Goal: Transaction & Acquisition: Purchase product/service

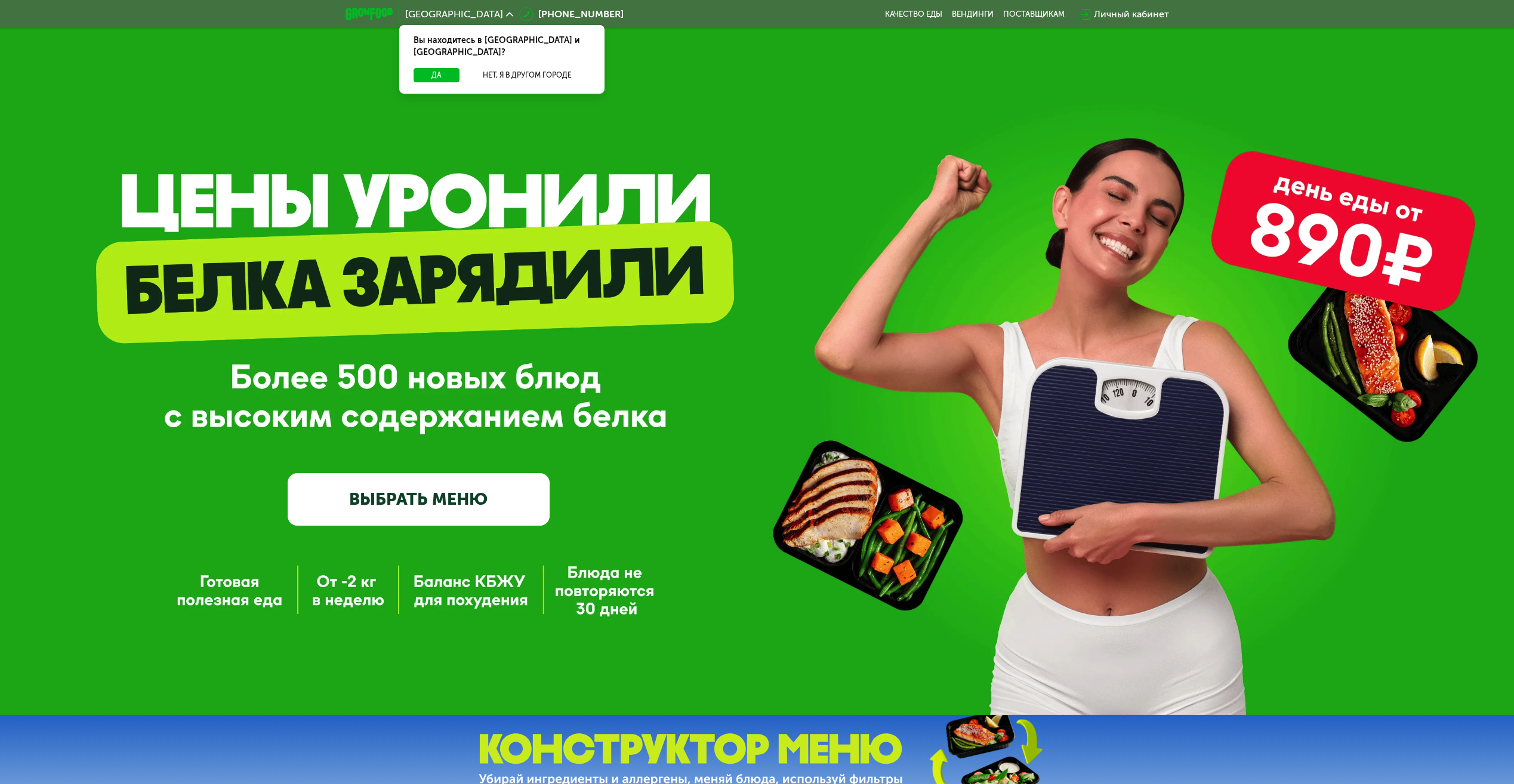
click at [443, 496] on link "ВЫБРАТЬ МЕНЮ" at bounding box center [419, 499] width 262 height 52
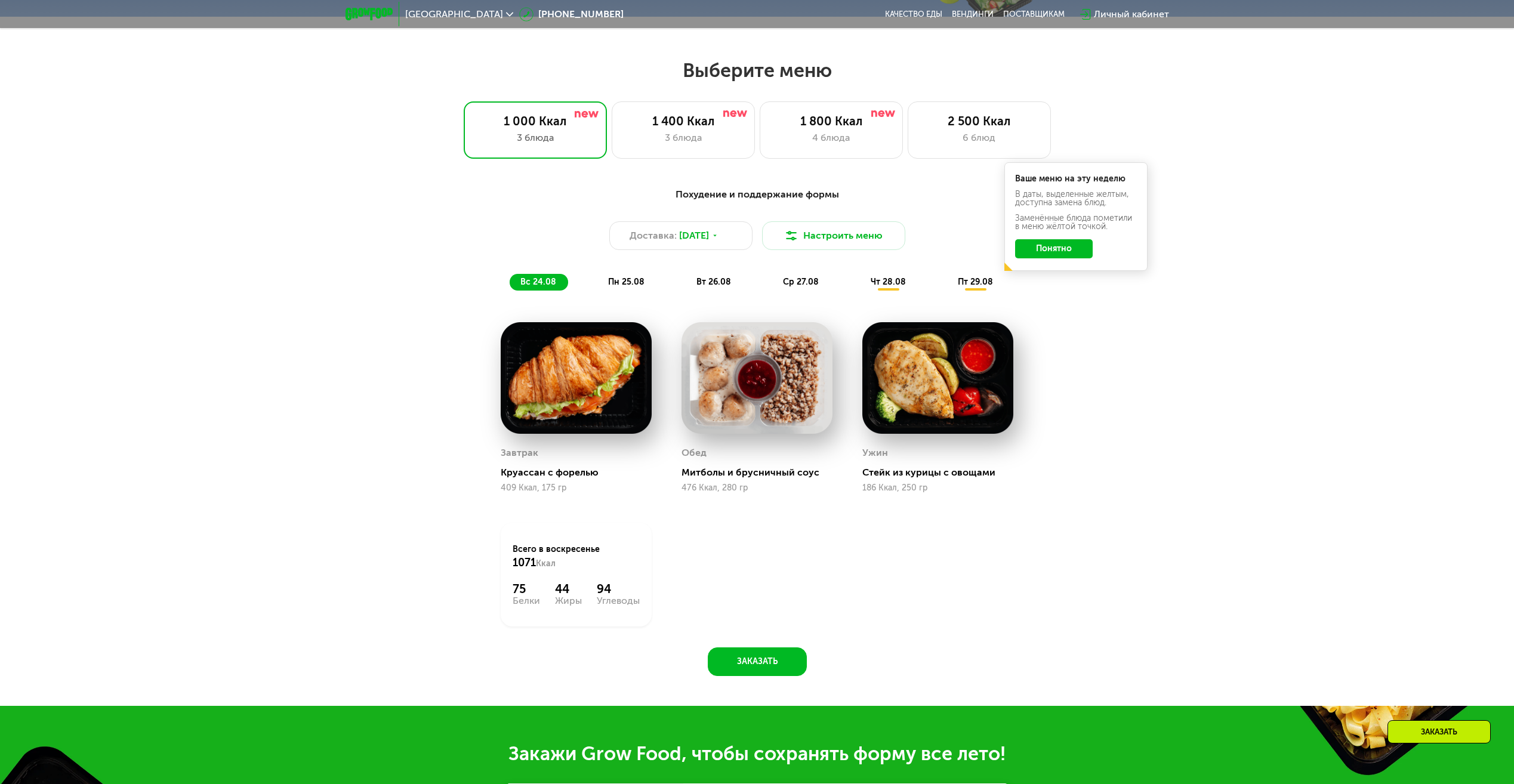
scroll to position [822, 0]
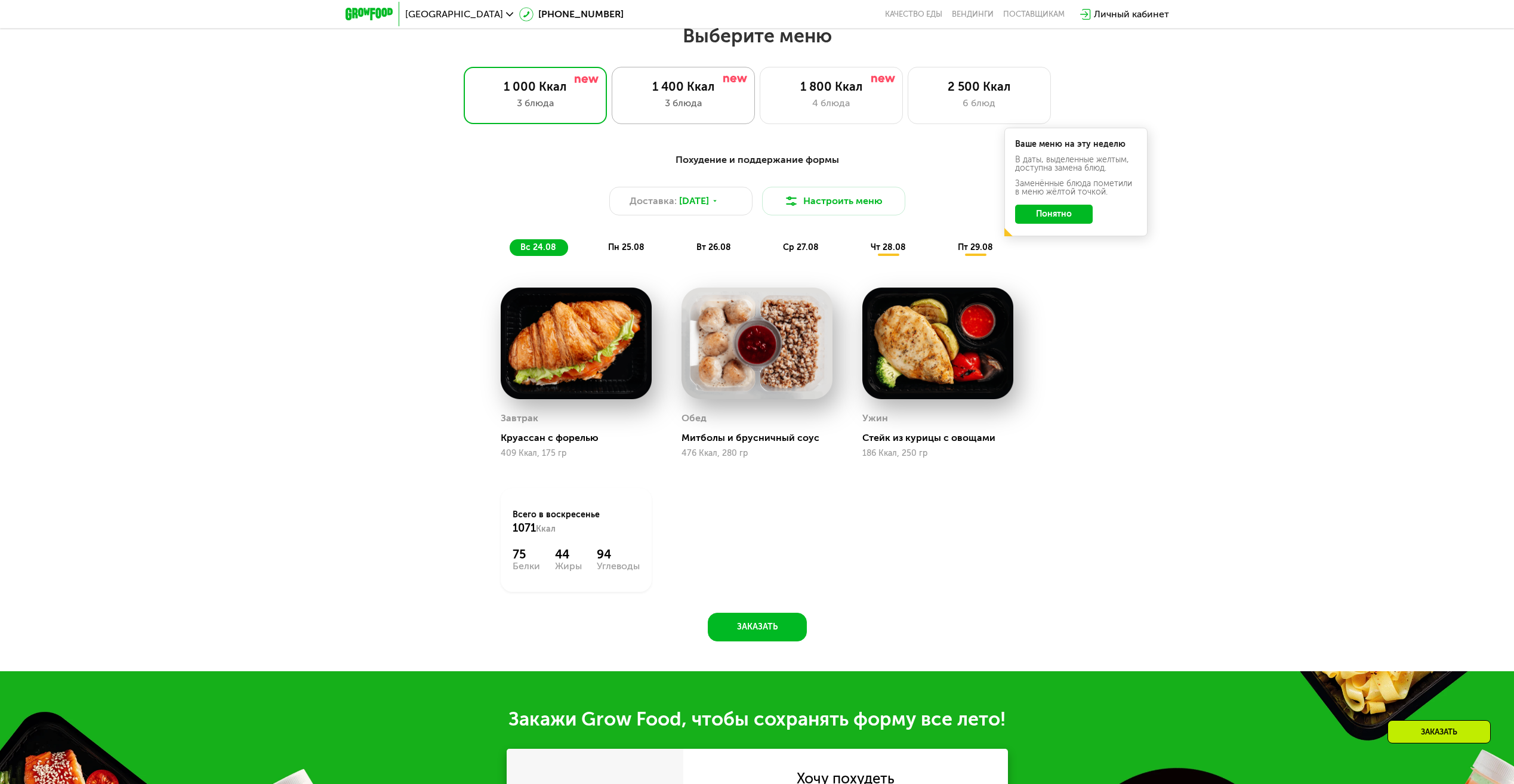
click at [703, 110] on div "3 блюда" at bounding box center [683, 103] width 118 height 14
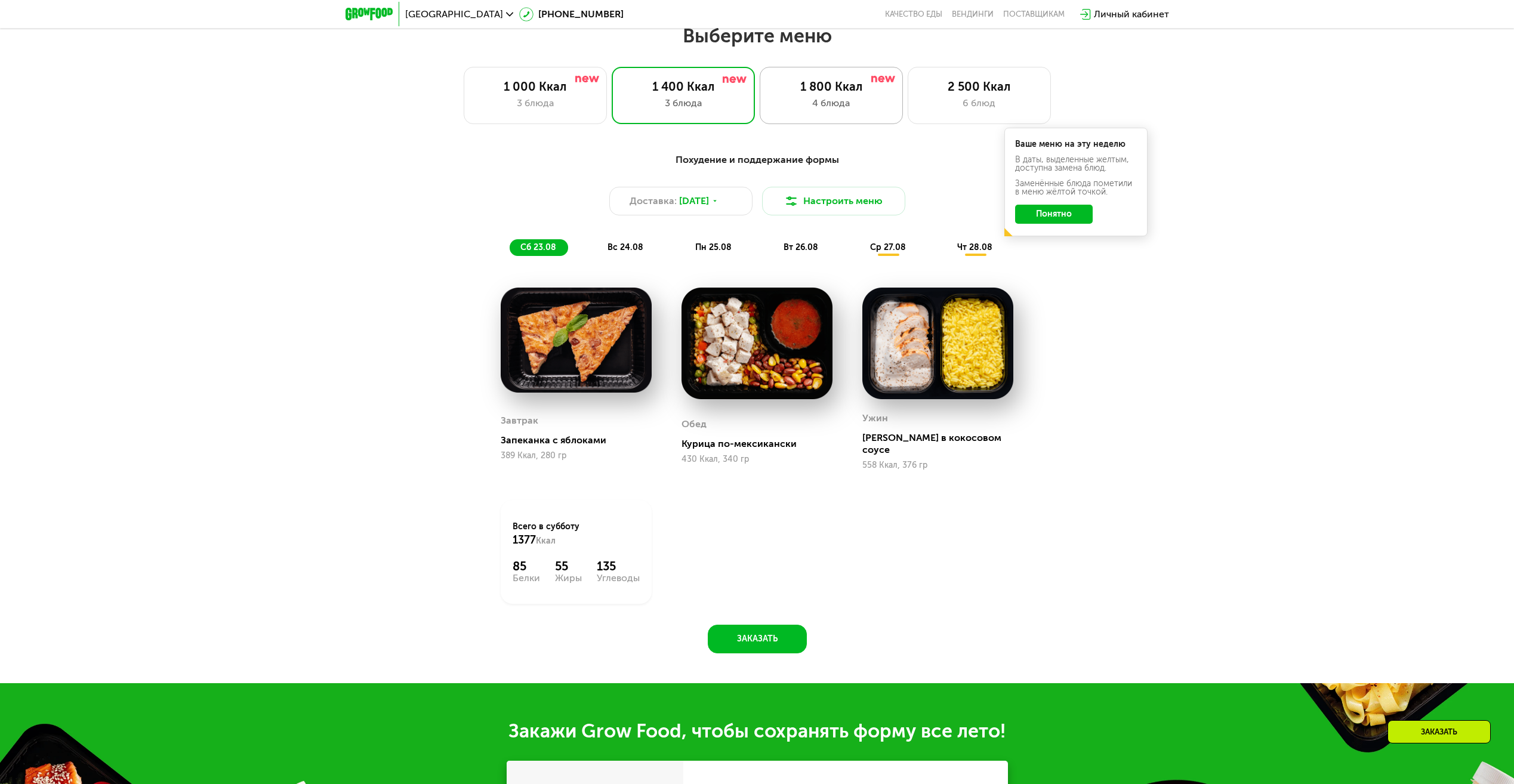
click at [819, 89] on div "1 800 Ккал" at bounding box center [831, 87] width 118 height 14
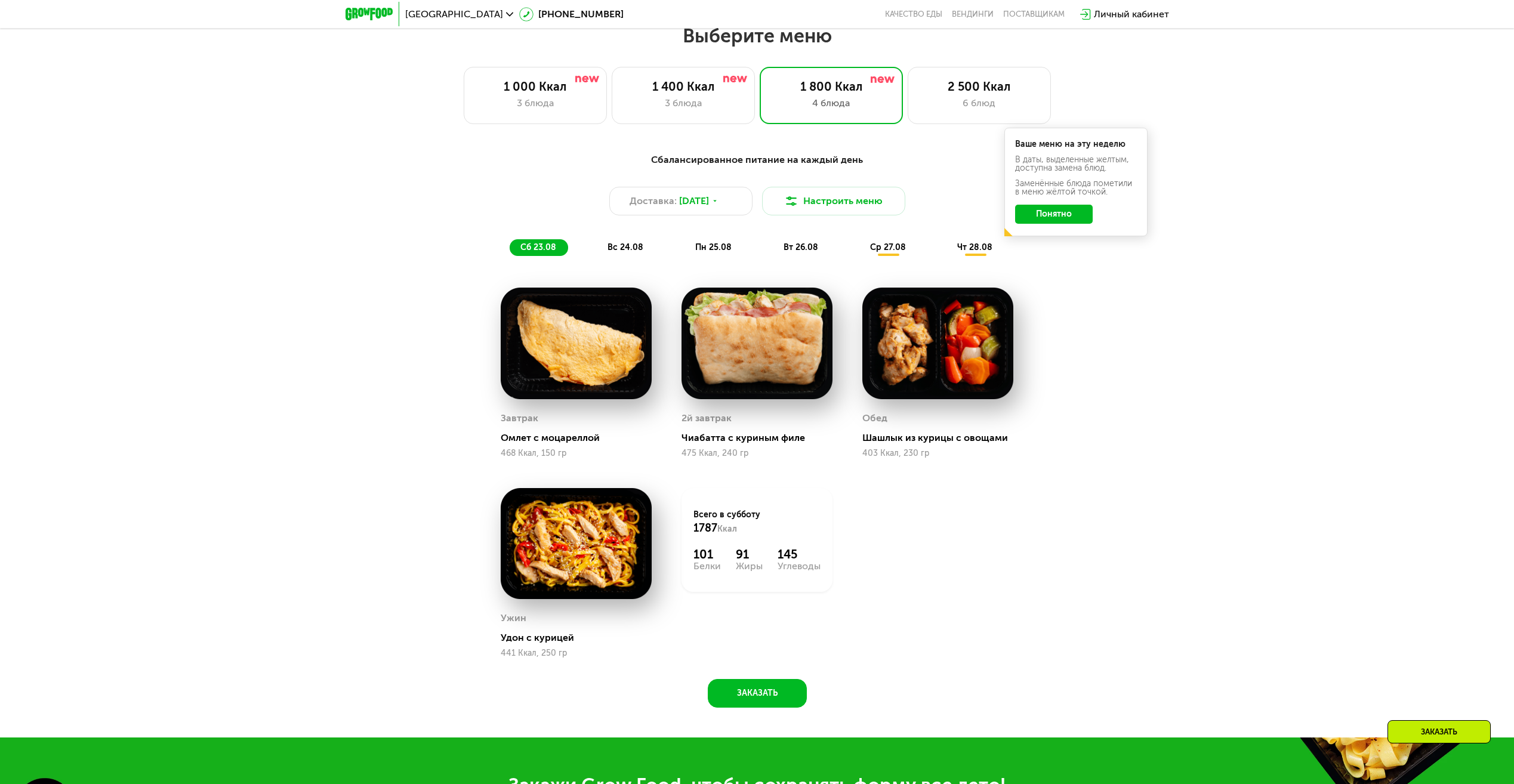
click at [621, 249] on span "вс 24.08" at bounding box center [625, 247] width 36 height 10
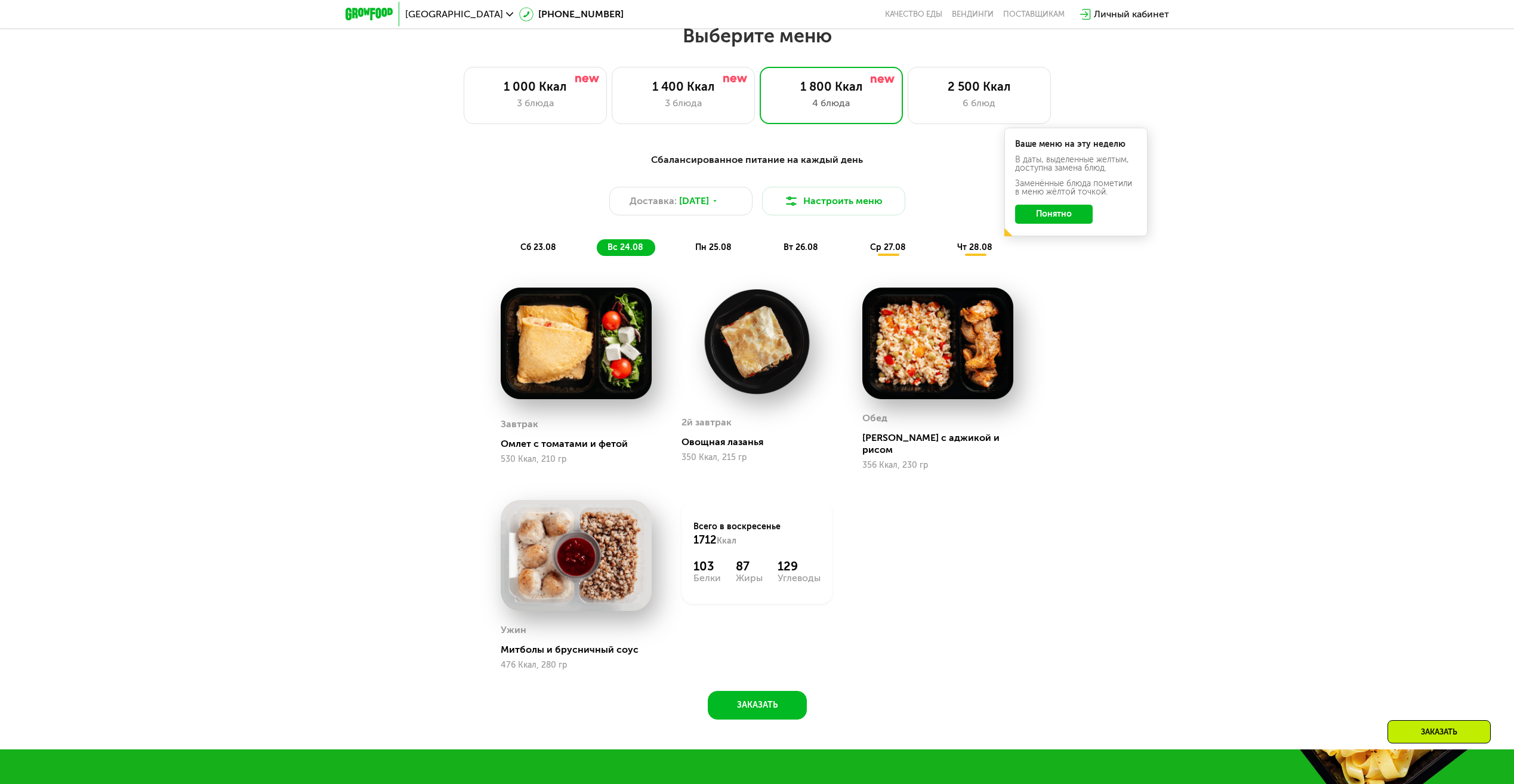
click at [717, 249] on span "пн 25.08" at bounding box center [714, 247] width 37 height 10
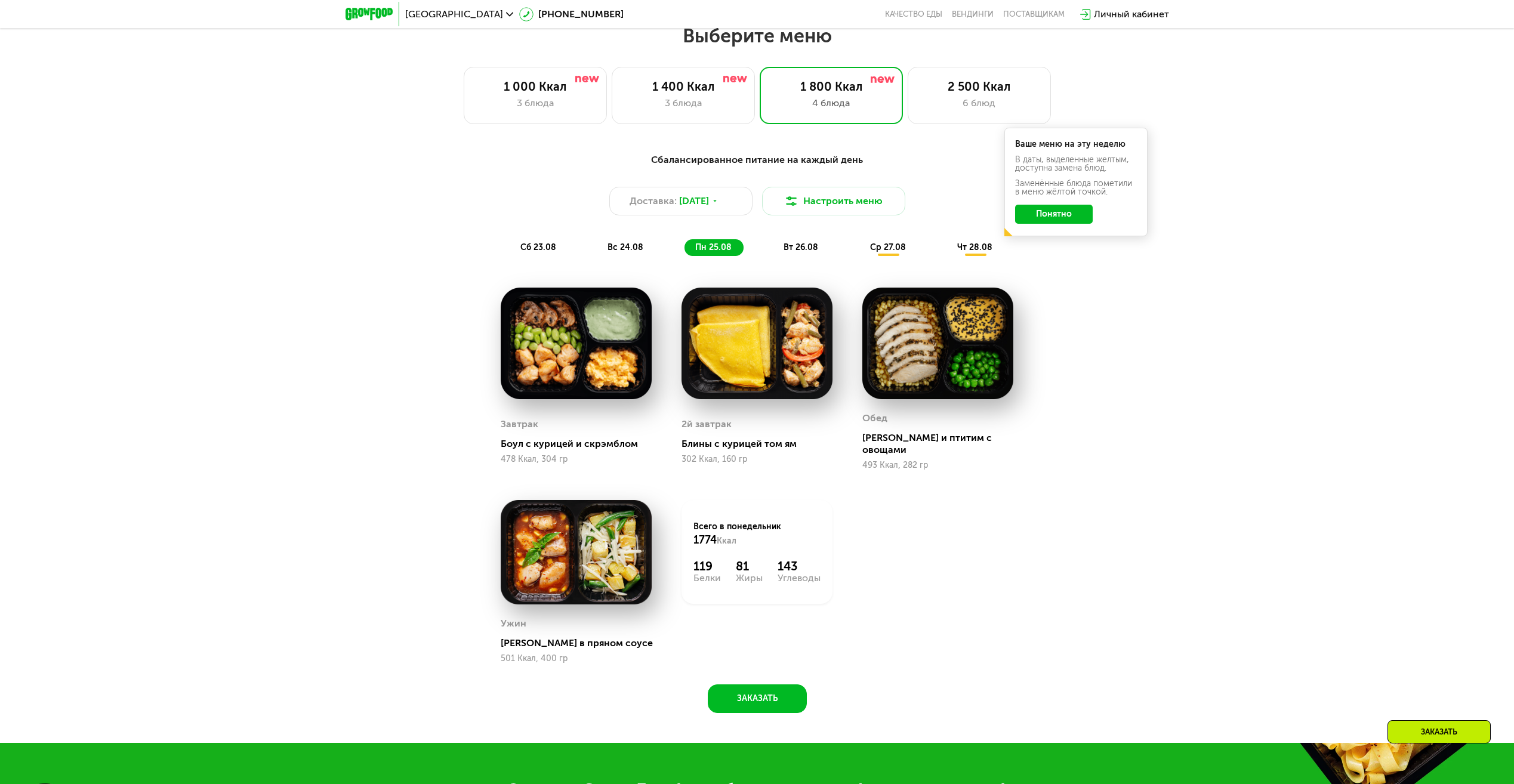
click at [807, 251] on span "вт 26.08" at bounding box center [801, 247] width 35 height 10
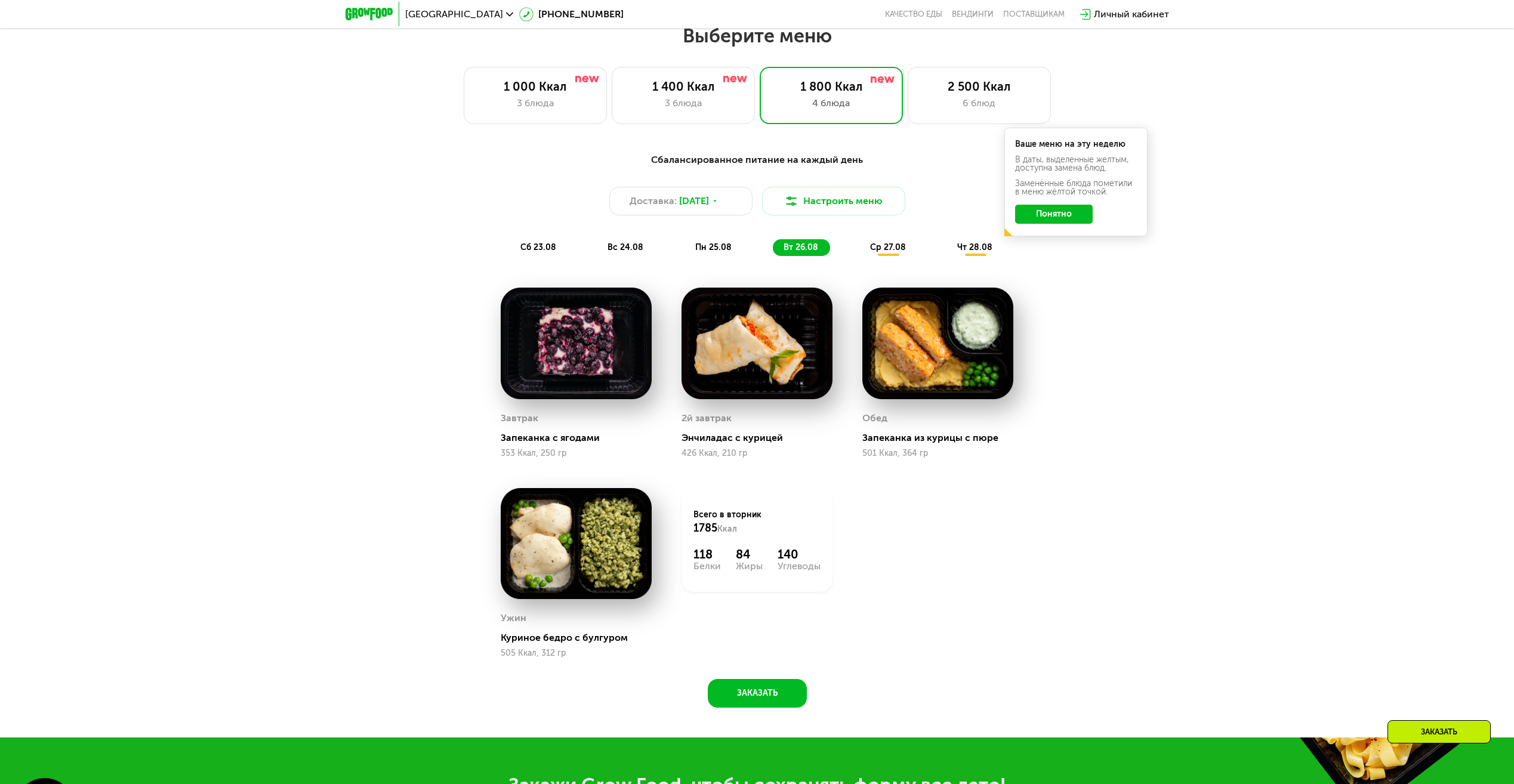
click at [890, 252] on span "ср 27.08" at bounding box center [888, 247] width 36 height 10
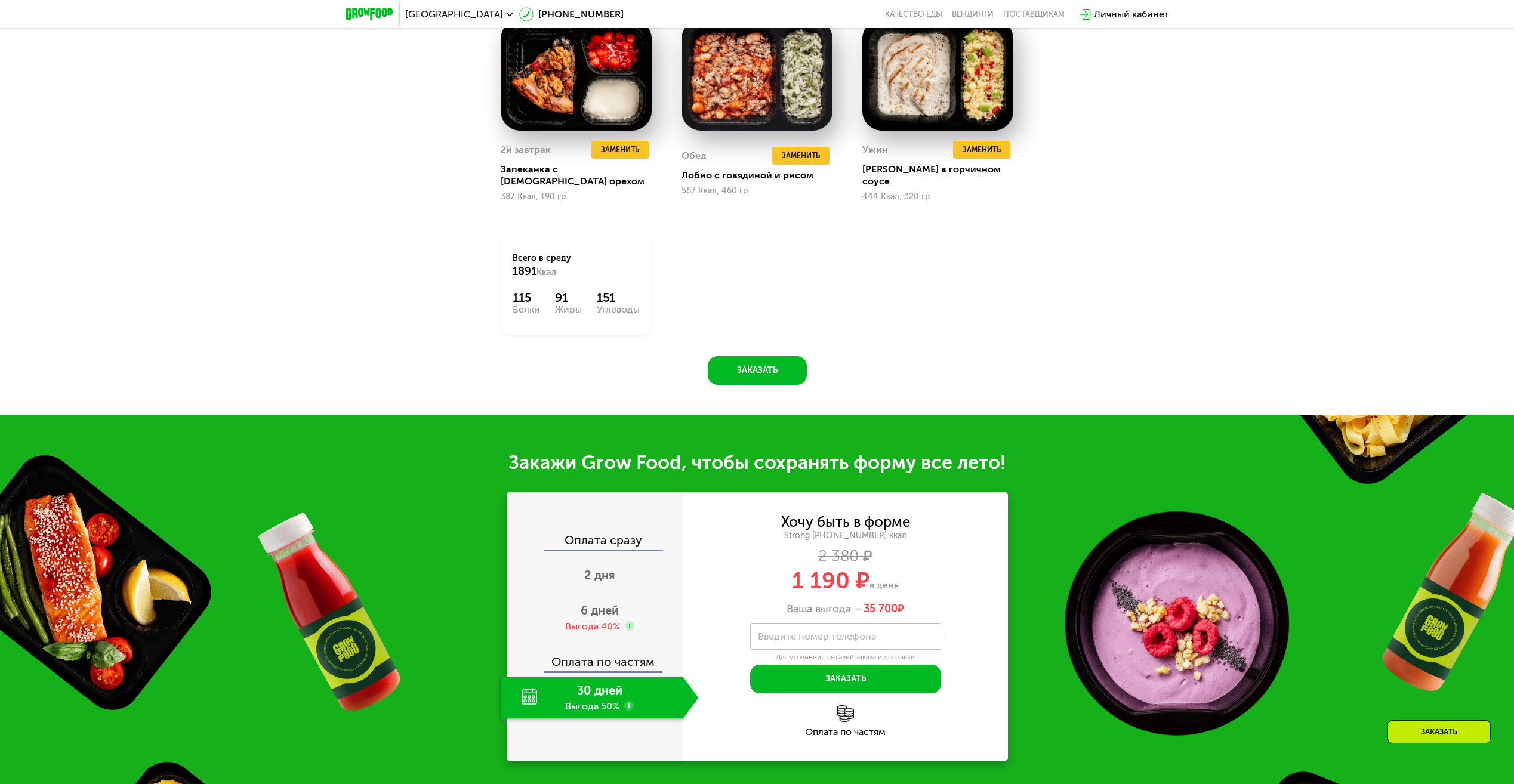
scroll to position [1359, 0]
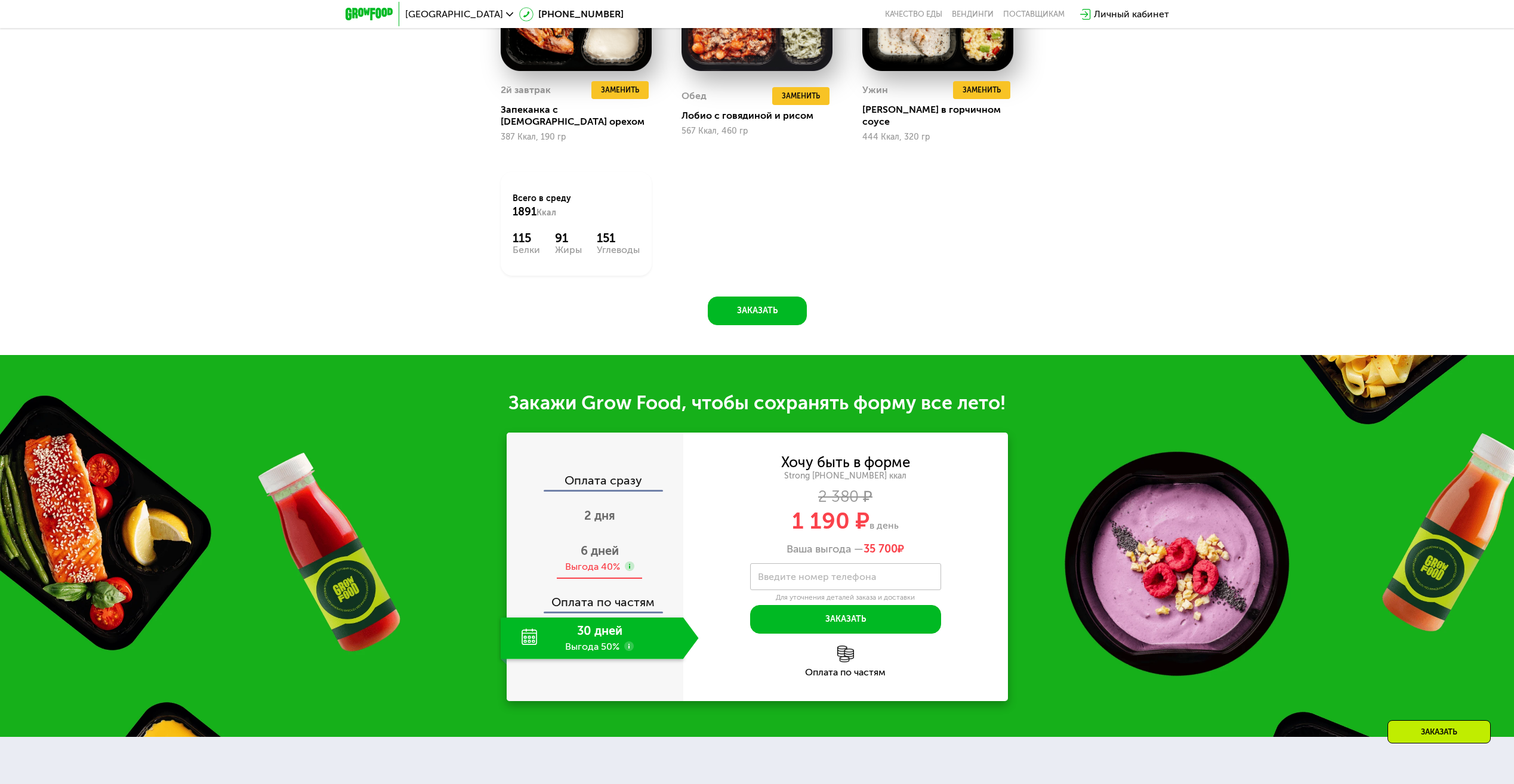
click at [599, 550] on div "6 дней Выгода 40%" at bounding box center [600, 558] width 198 height 42
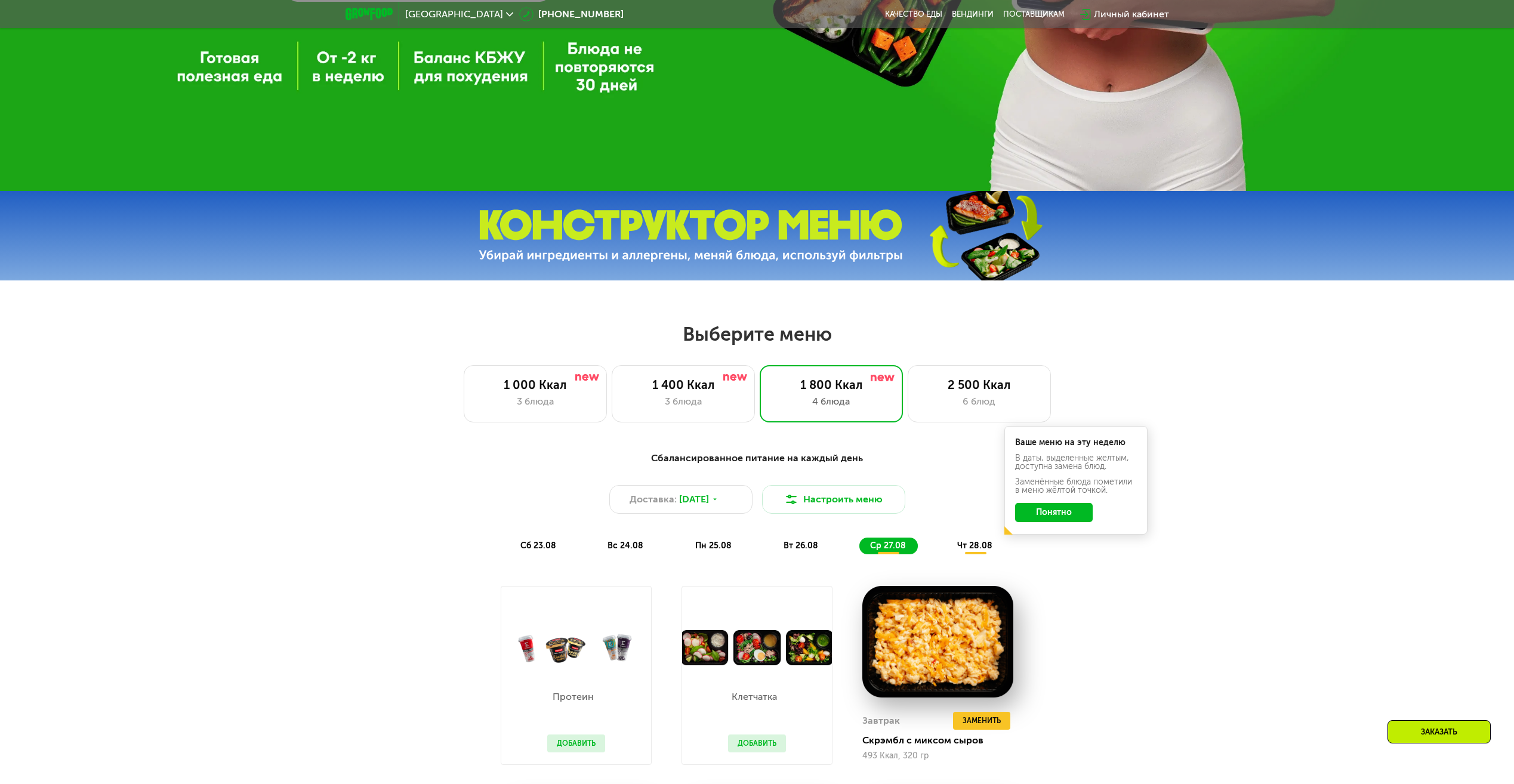
scroll to position [464, 0]
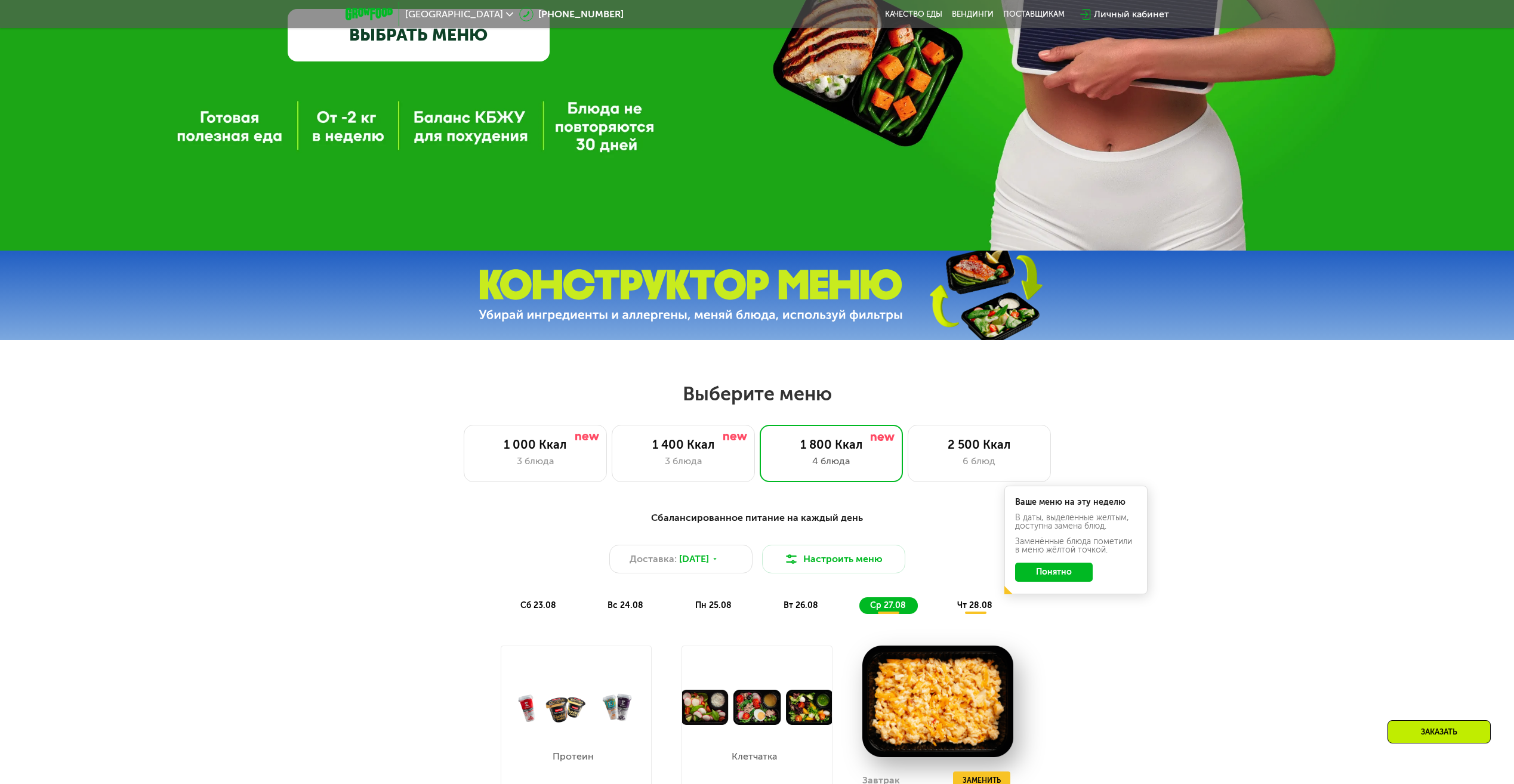
click at [506, 14] on use at bounding box center [510, 14] width 7 height 4
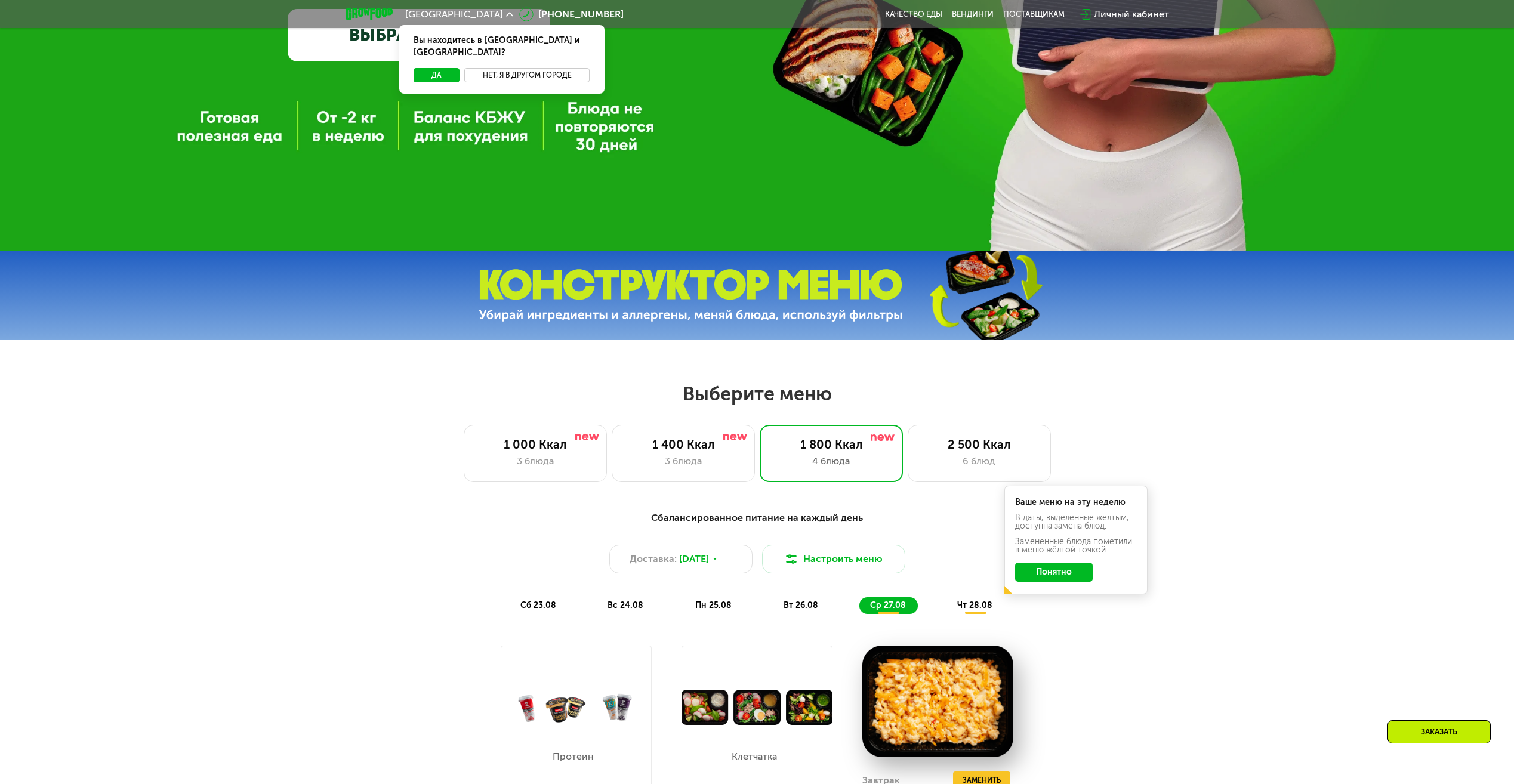
click at [510, 68] on button "Нет, я в другом городе" at bounding box center [527, 75] width 126 height 14
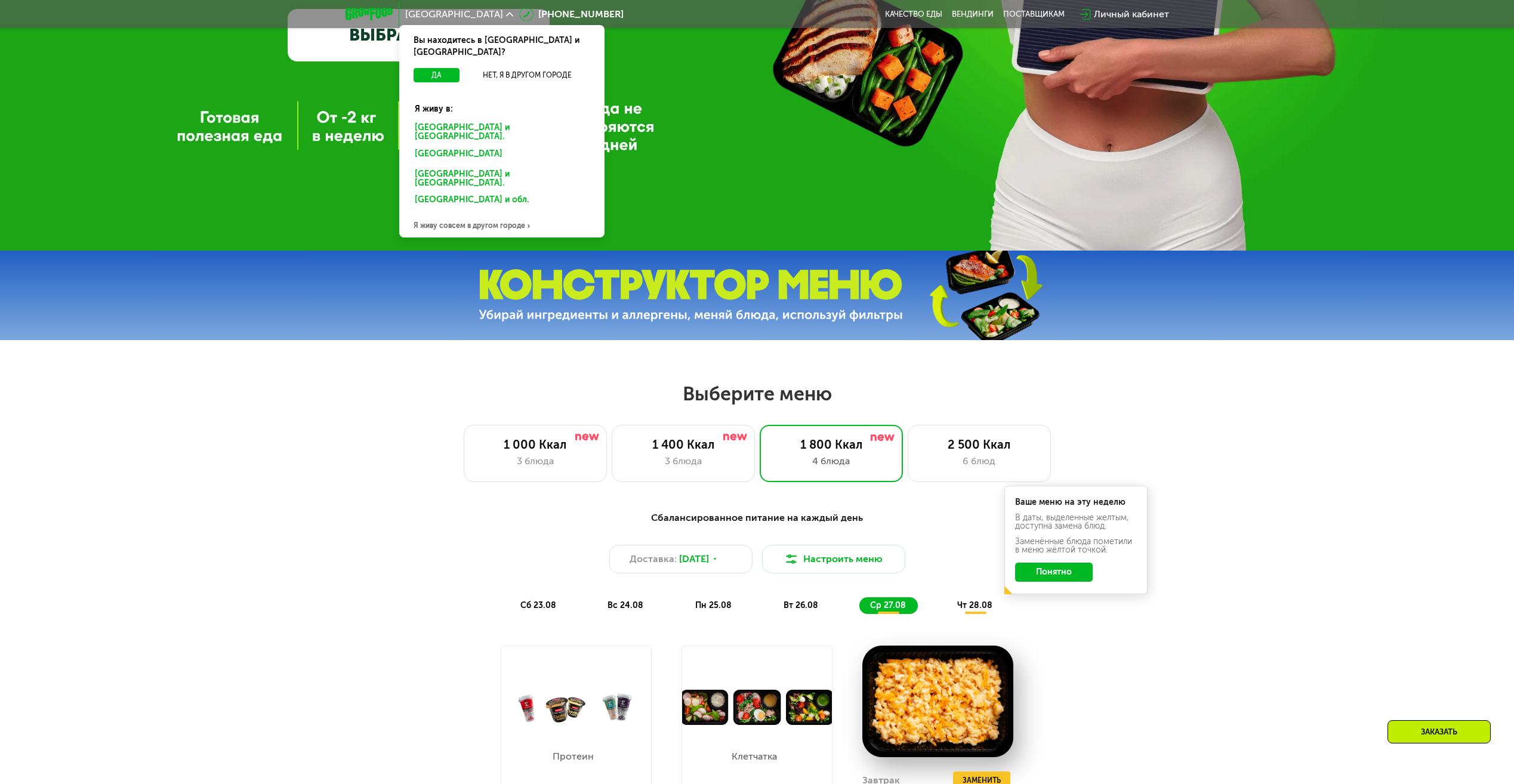
click at [478, 146] on div "[GEOGRAPHIC_DATA] и [GEOGRAPHIC_DATA]." at bounding box center [499, 155] width 186 height 19
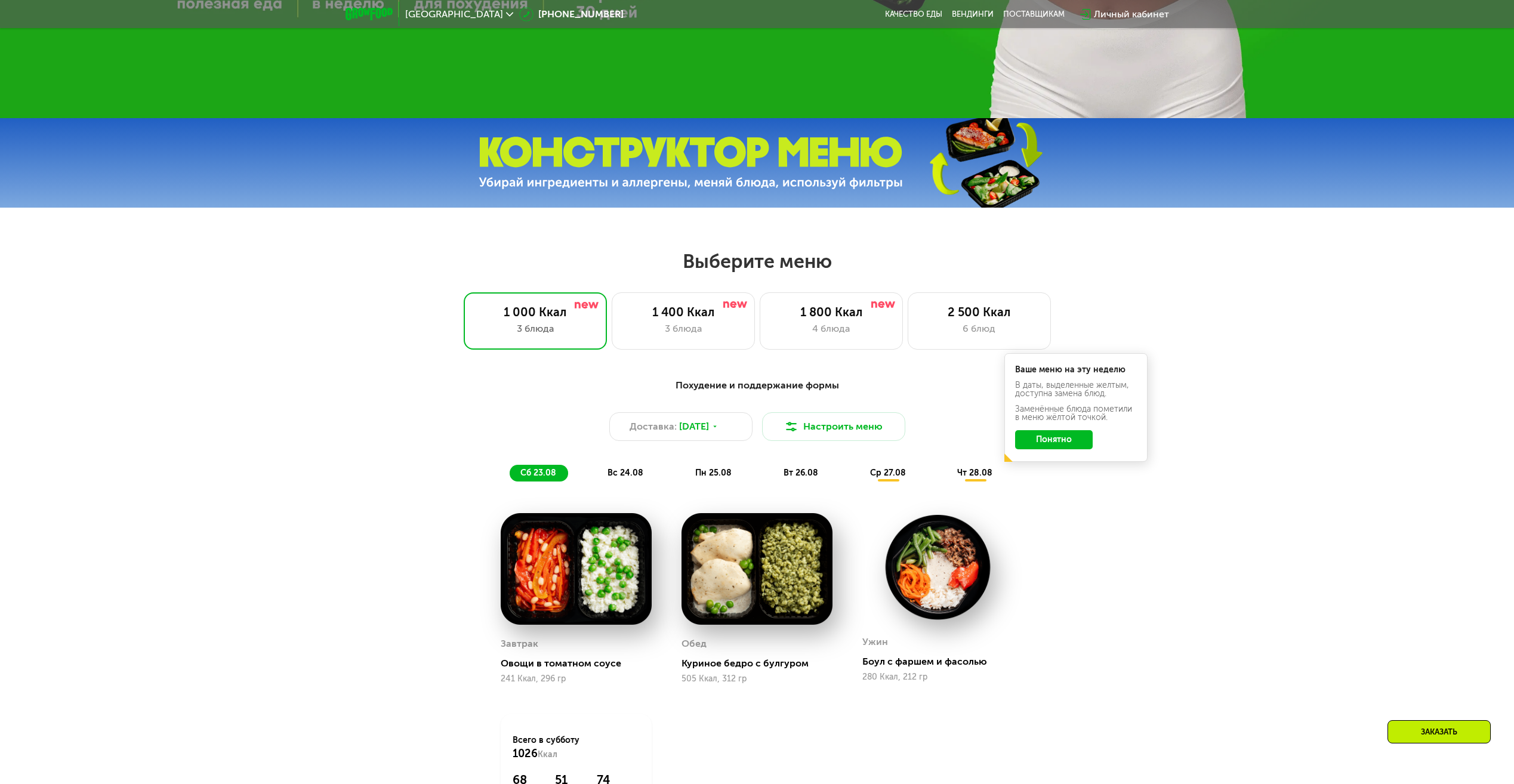
scroll to position [656, 0]
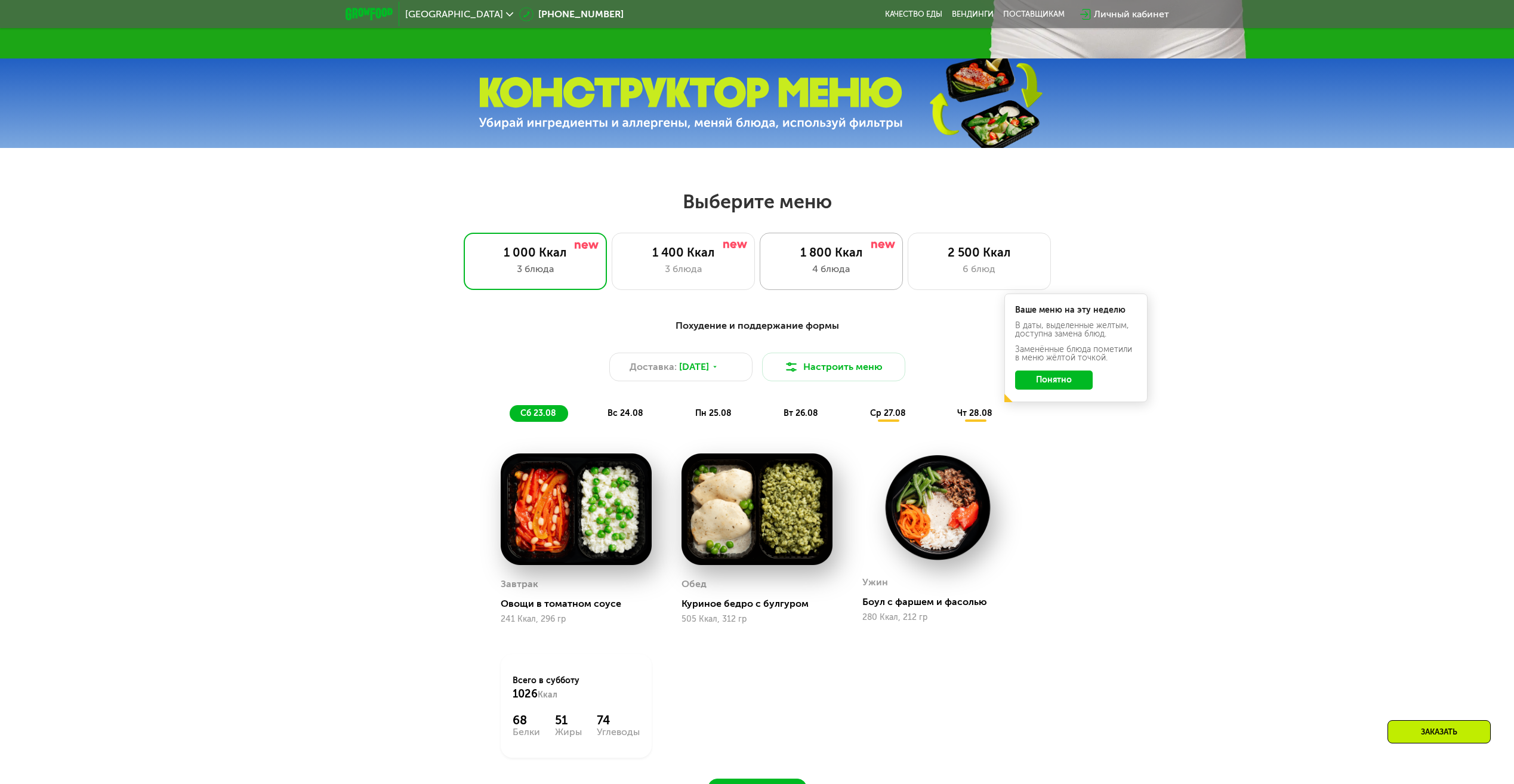
click at [819, 260] on div "1 800 Ккал" at bounding box center [831, 252] width 118 height 14
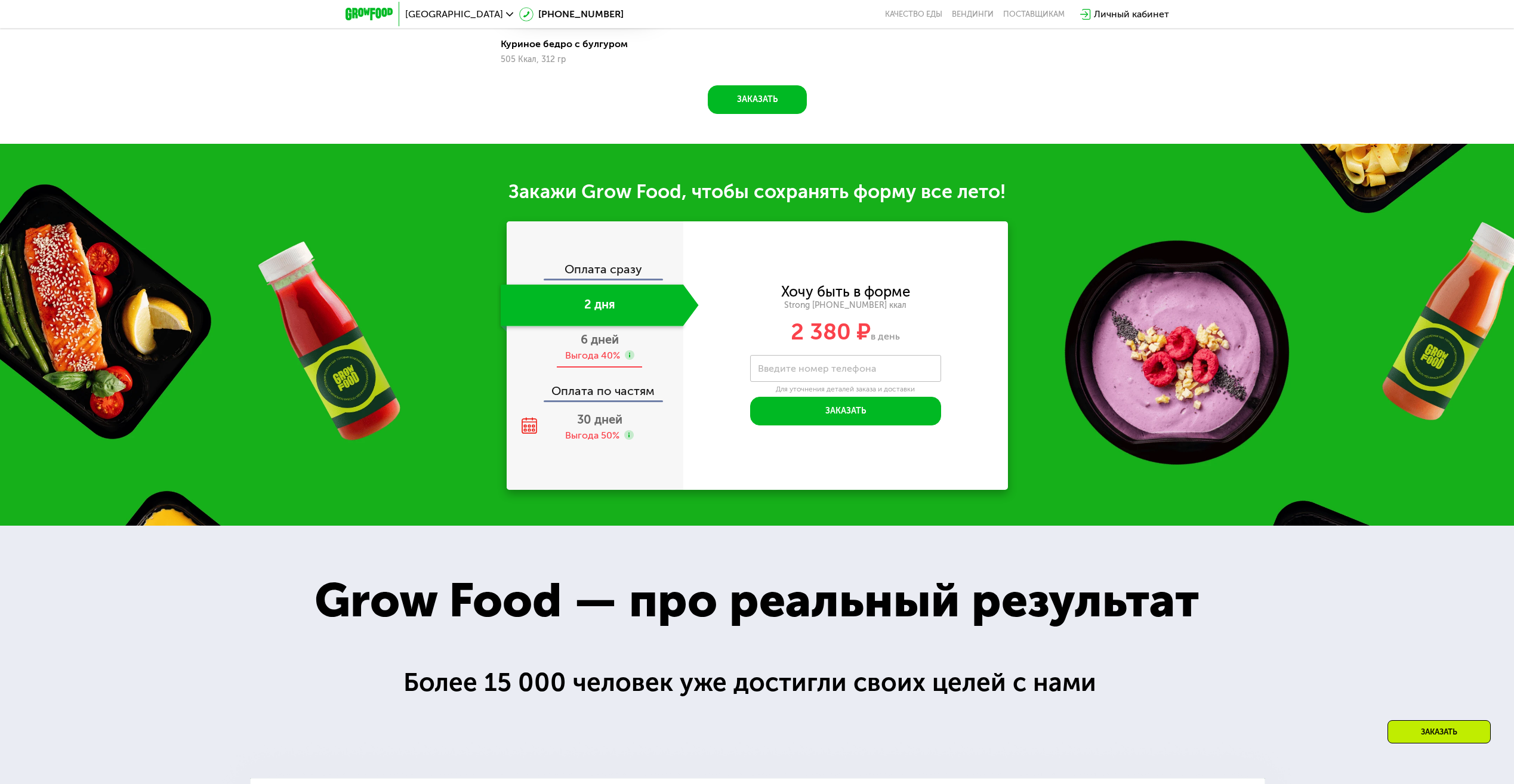
click at [608, 346] on span "6 дней" at bounding box center [600, 339] width 39 height 14
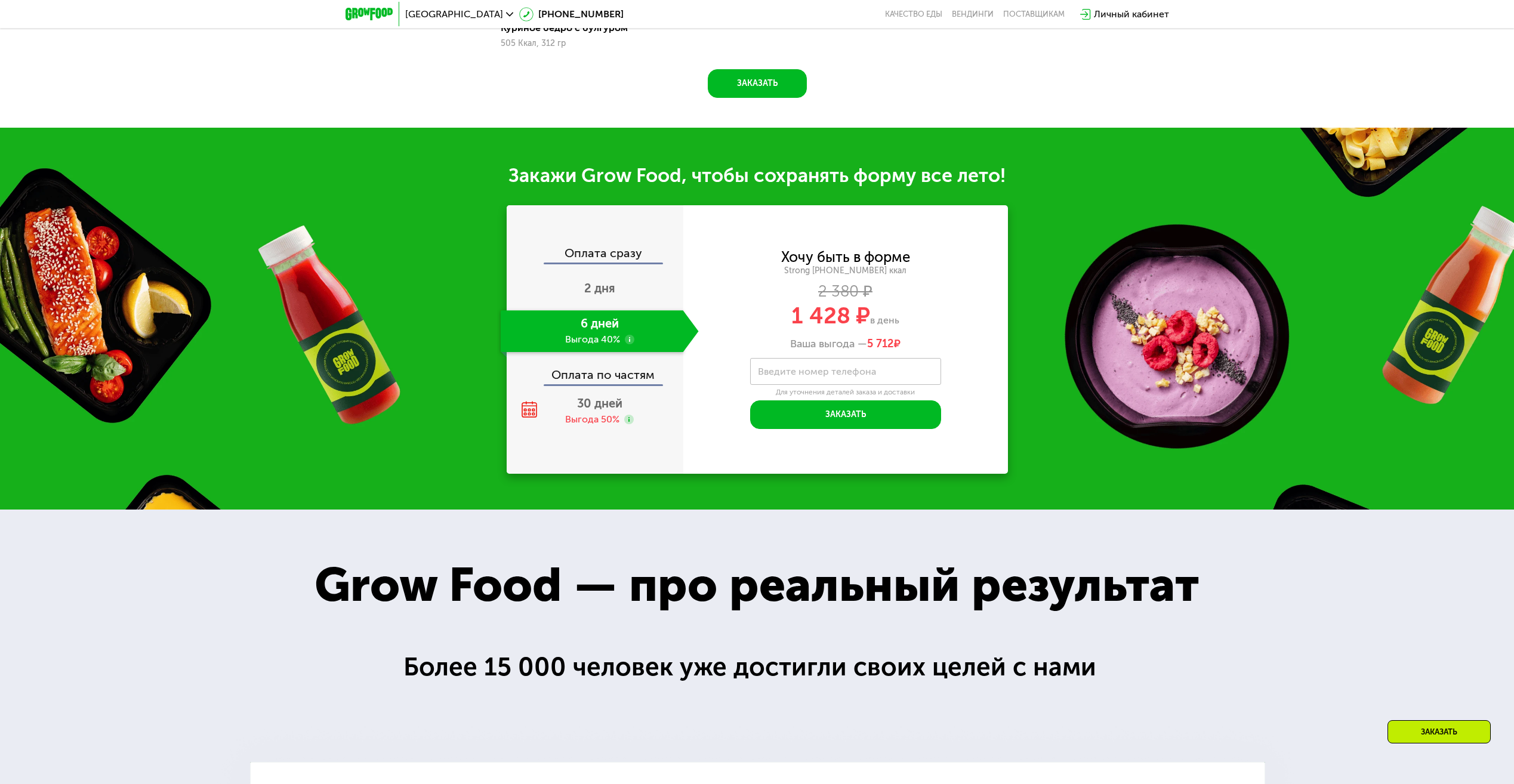
scroll to position [1372, 0]
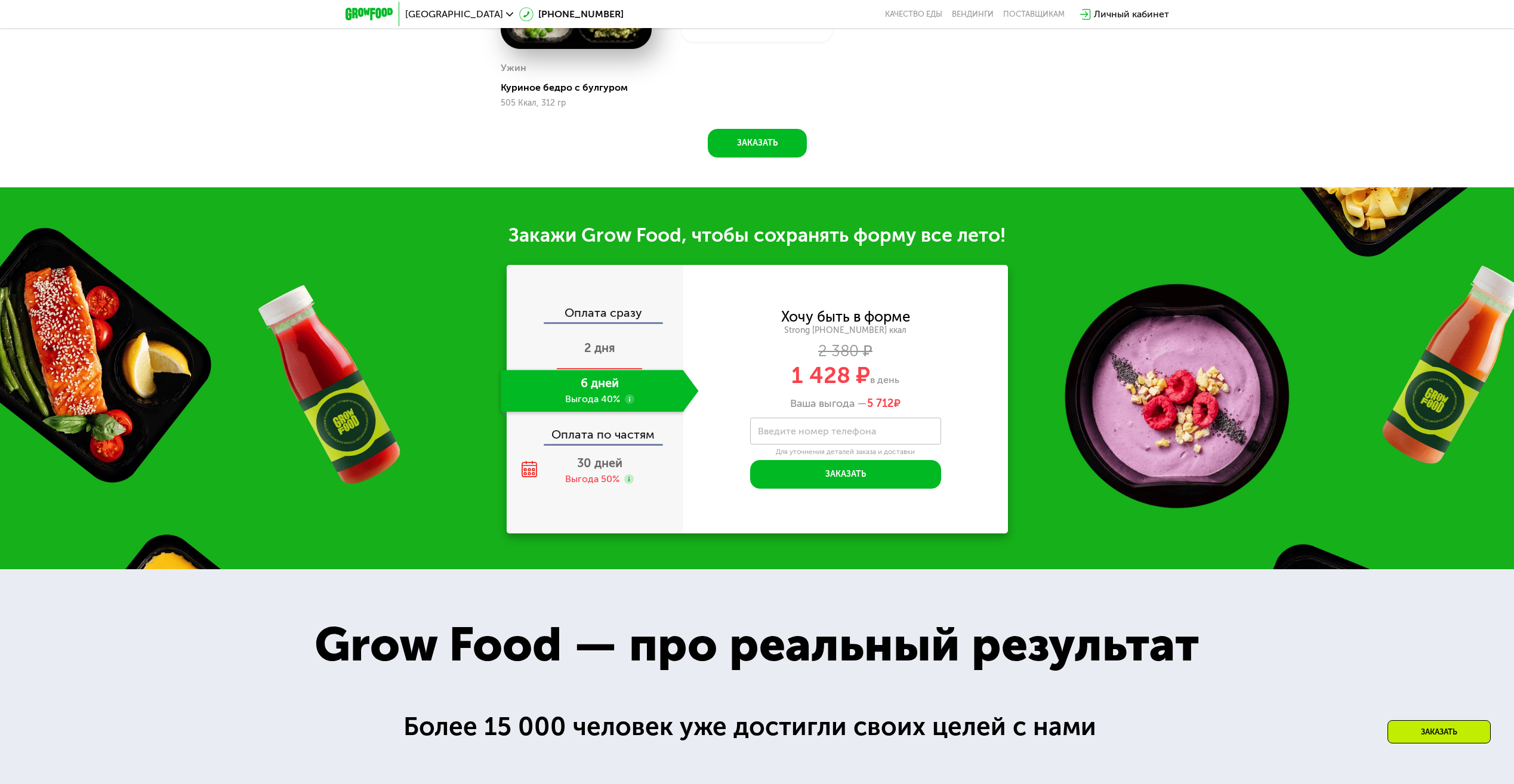
click at [598, 347] on span "2 дня" at bounding box center [600, 348] width 31 height 14
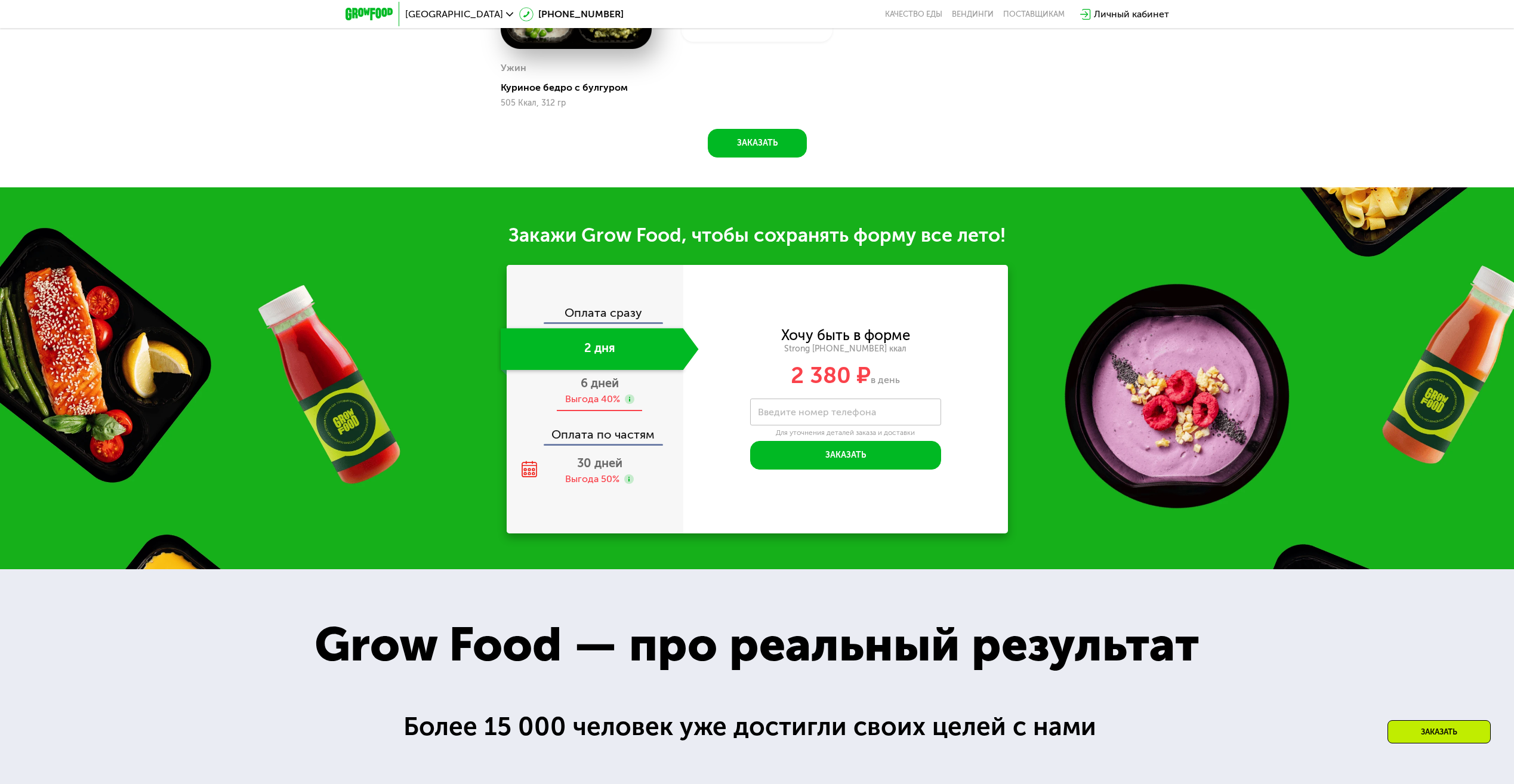
click at [626, 389] on div "6 дней Выгода 40%" at bounding box center [600, 391] width 198 height 42
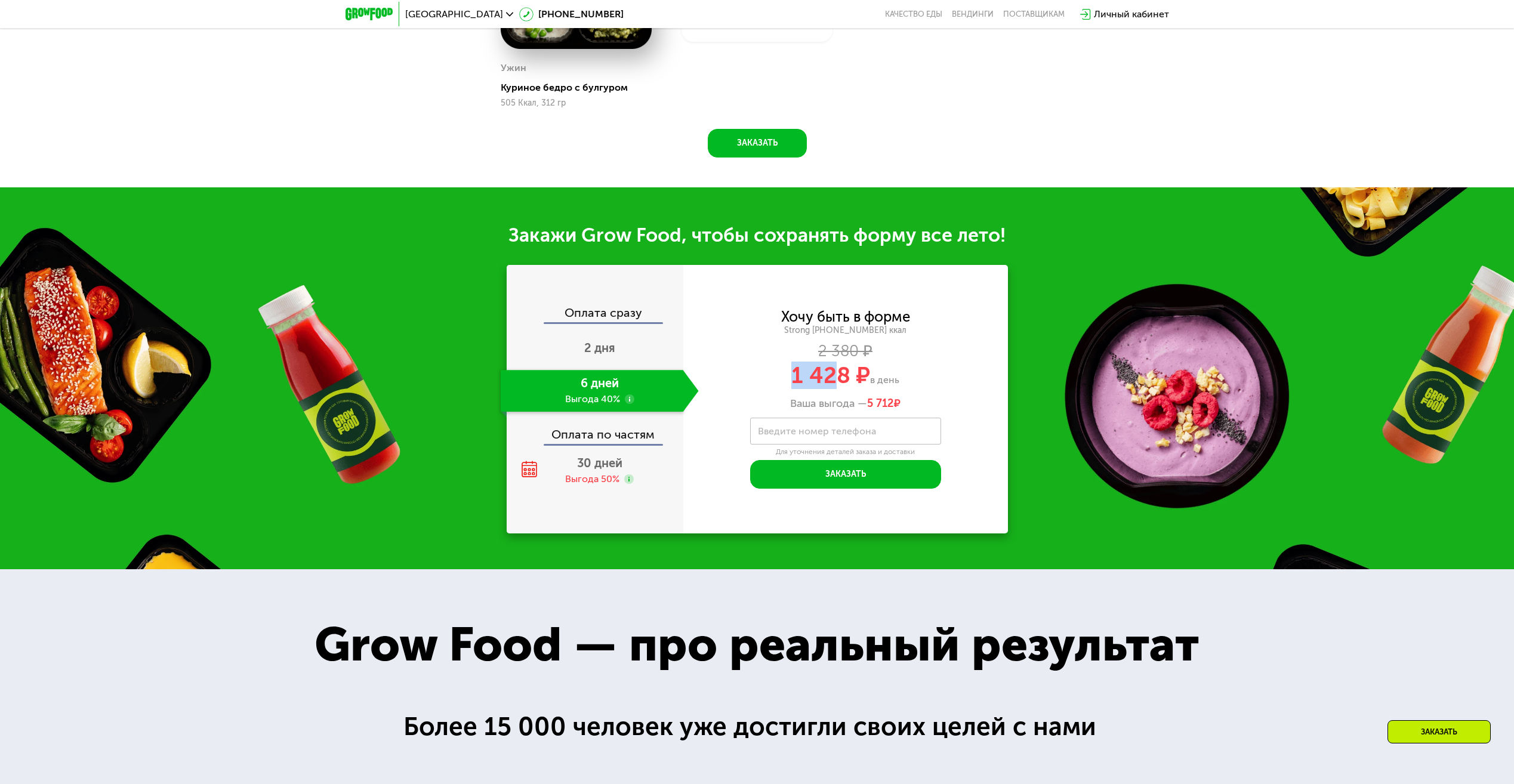
drag, startPoint x: 794, startPoint y: 382, endPoint x: 839, endPoint y: 383, distance: 45.0
click at [839, 383] on div "1 428 ₽ в день" at bounding box center [846, 375] width 325 height 23
drag, startPoint x: 839, startPoint y: 383, endPoint x: 749, endPoint y: 392, distance: 90.4
click at [817, 389] on span "1 428 ₽" at bounding box center [831, 375] width 79 height 27
click at [600, 467] on span "30 дней" at bounding box center [600, 463] width 46 height 14
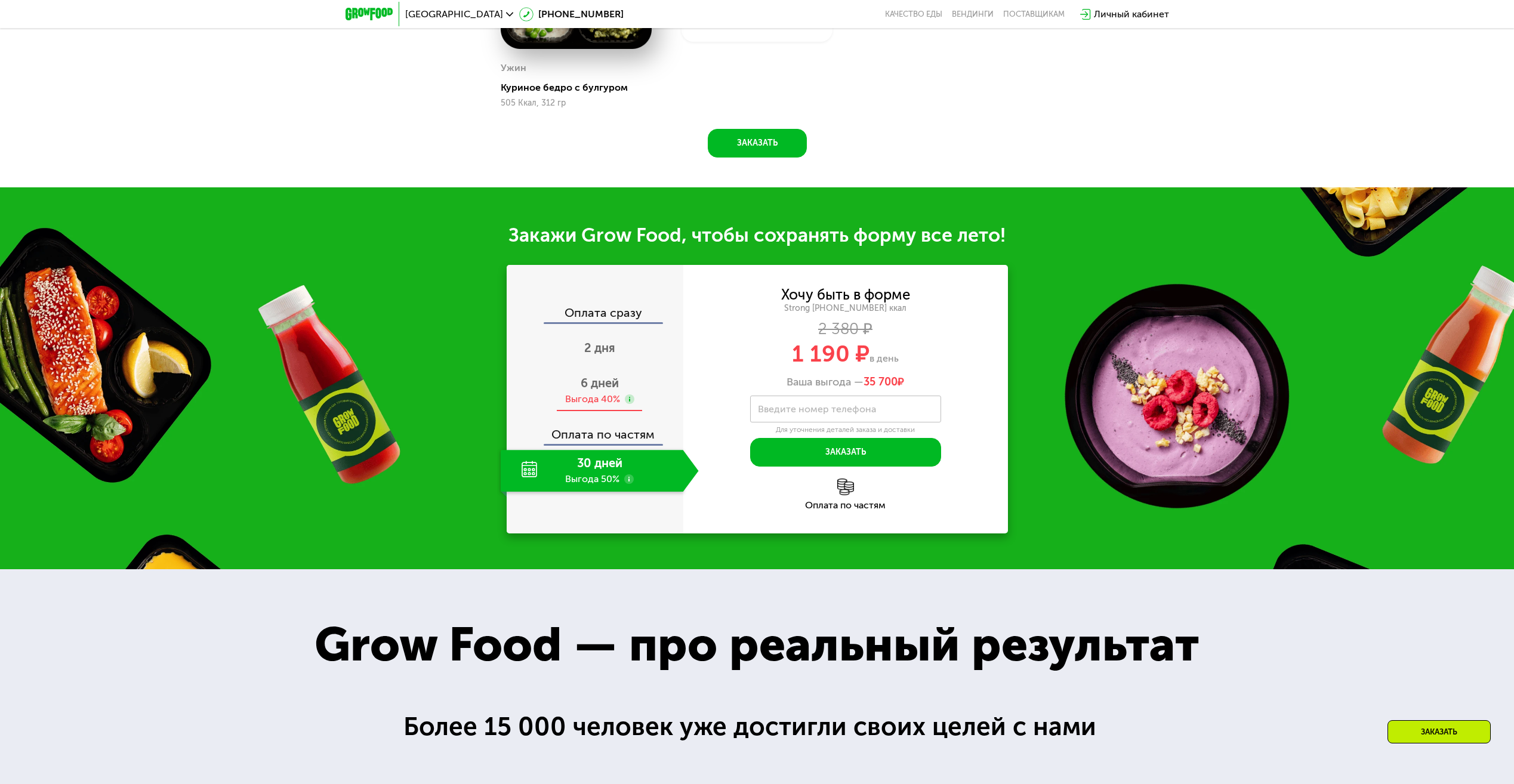
click at [567, 393] on div "6 дней Выгода 40%" at bounding box center [600, 391] width 198 height 42
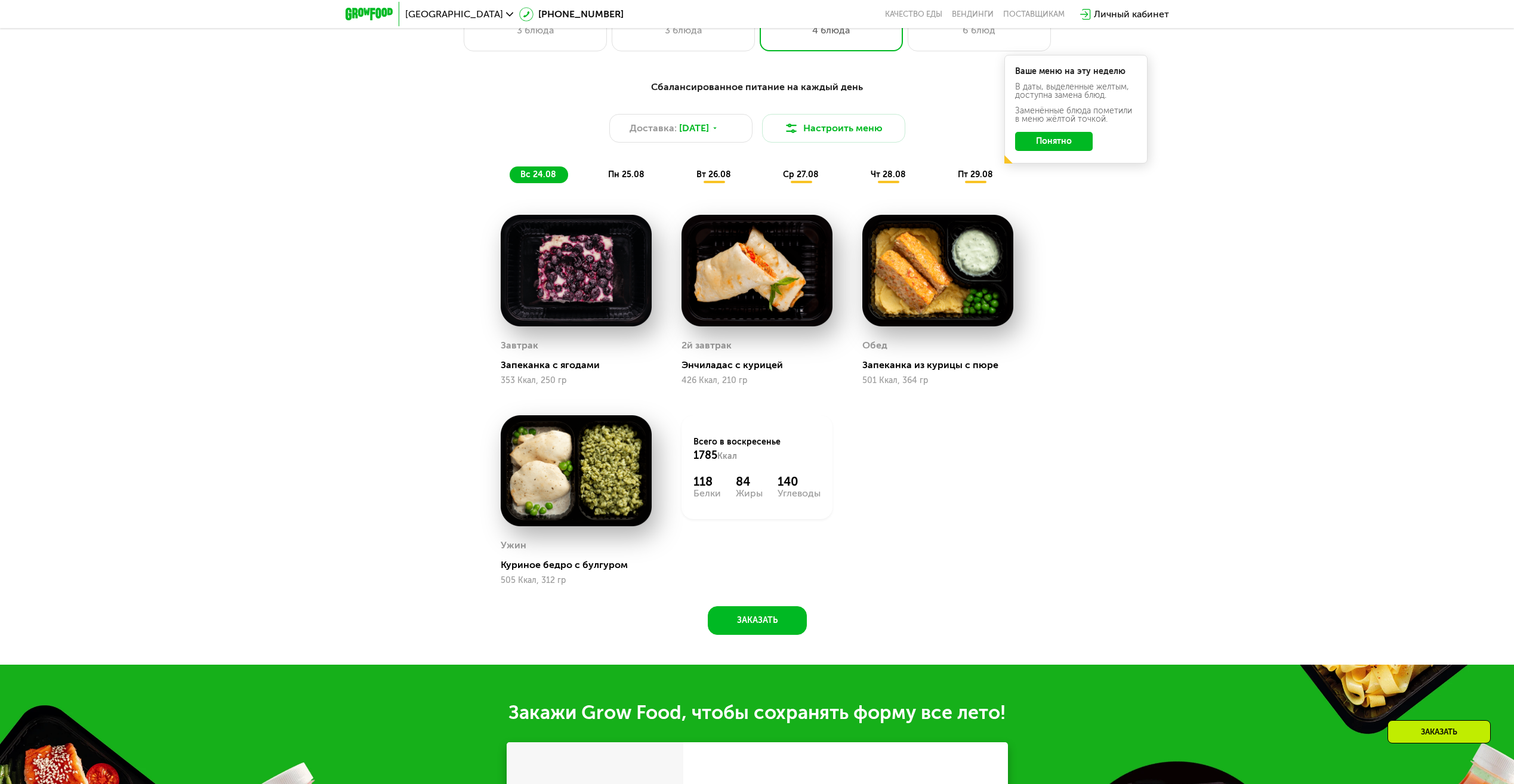
scroll to position [835, 0]
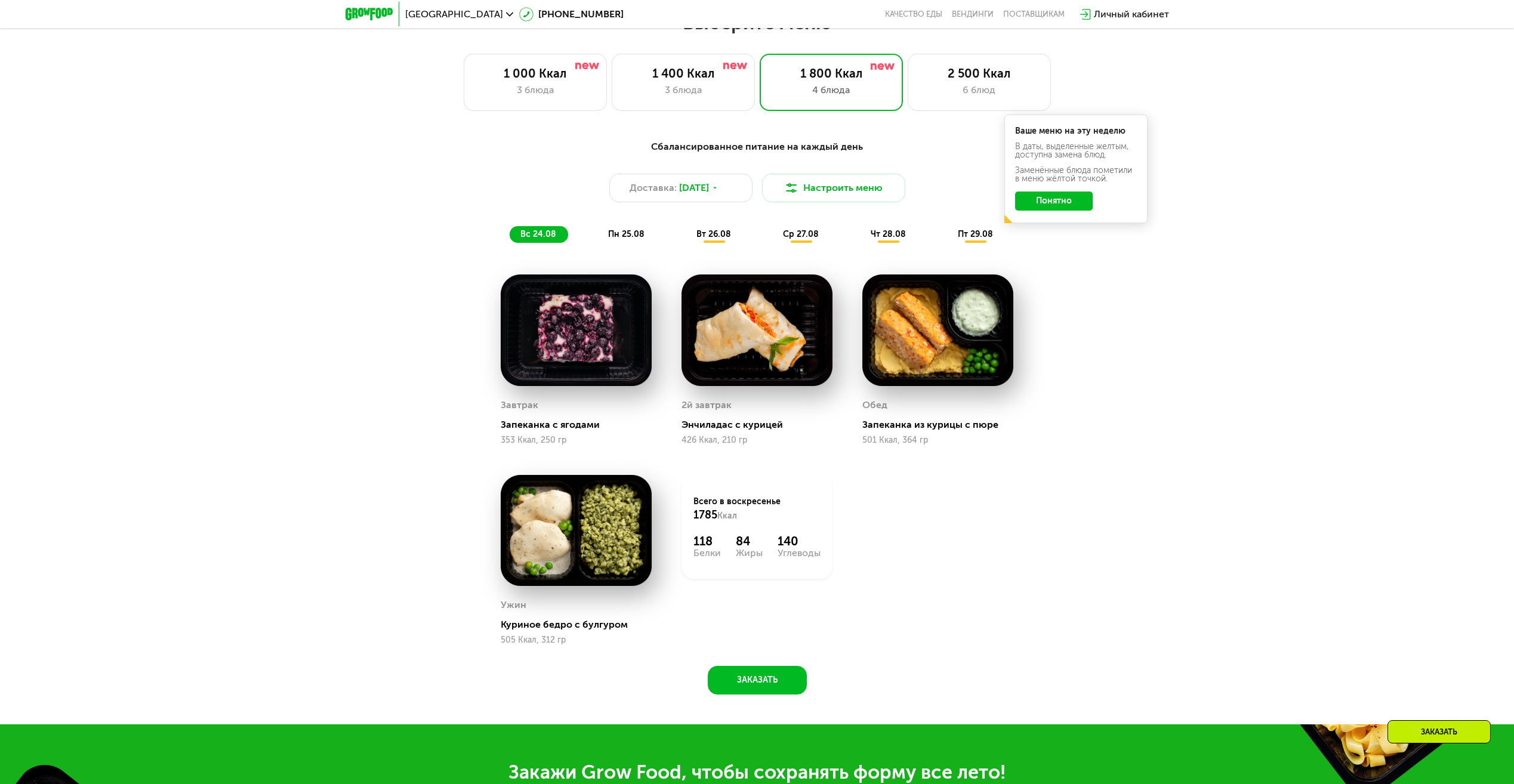
click at [686, 233] on div "пн 25.08" at bounding box center [715, 235] width 57 height 17
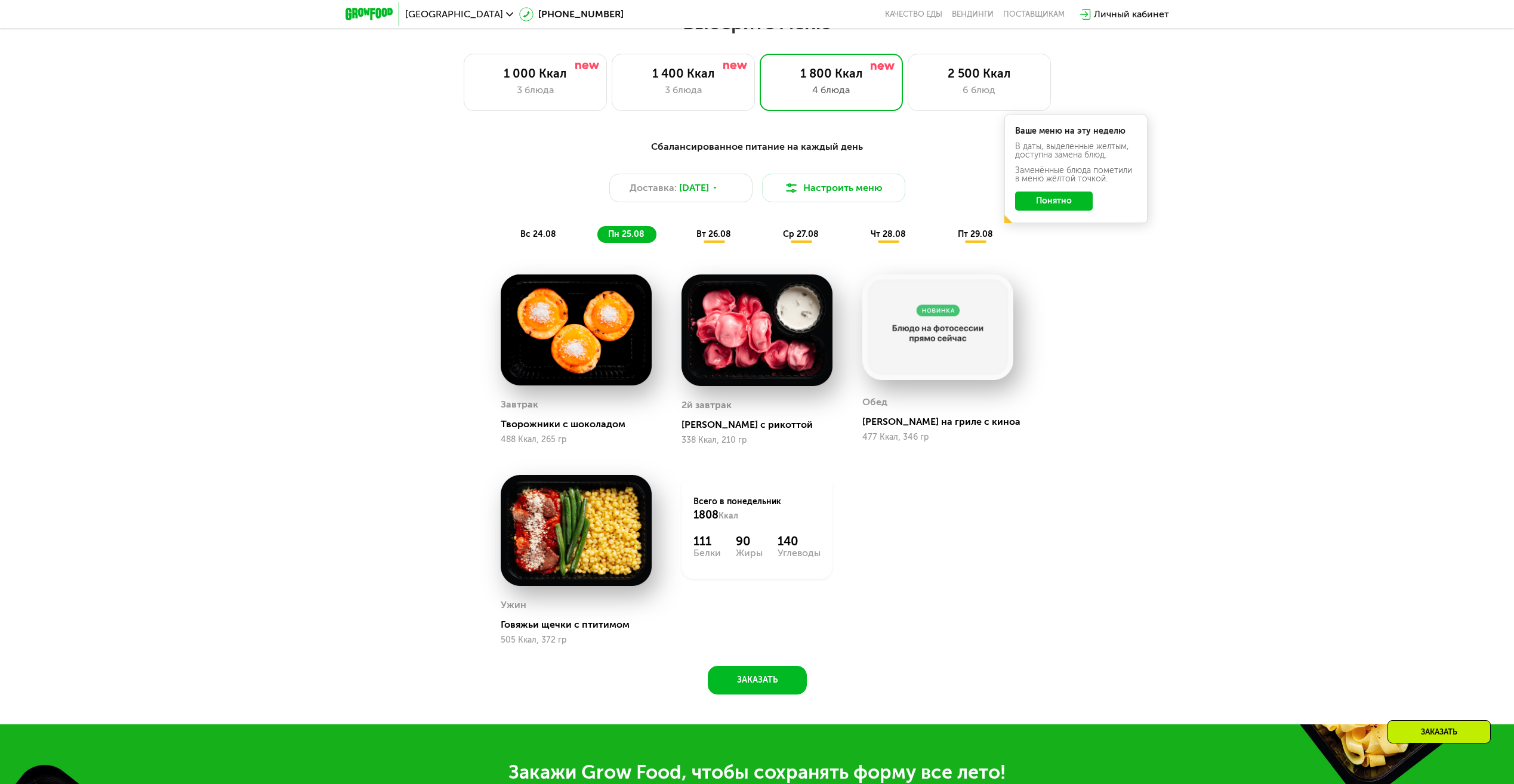
click at [773, 243] on div "вт 26.08" at bounding box center [802, 235] width 59 height 17
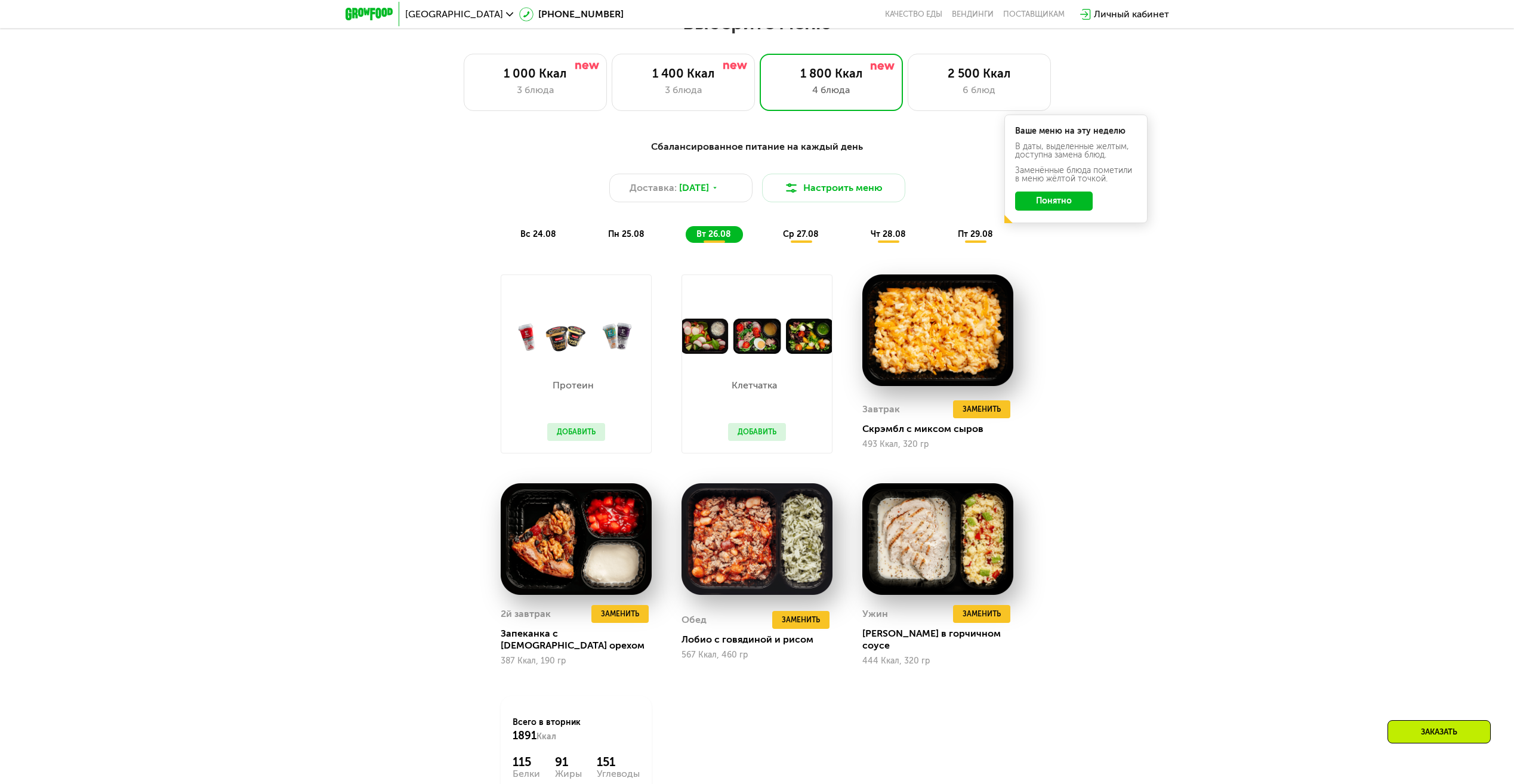
click at [570, 432] on button "Добавить" at bounding box center [576, 431] width 58 height 18
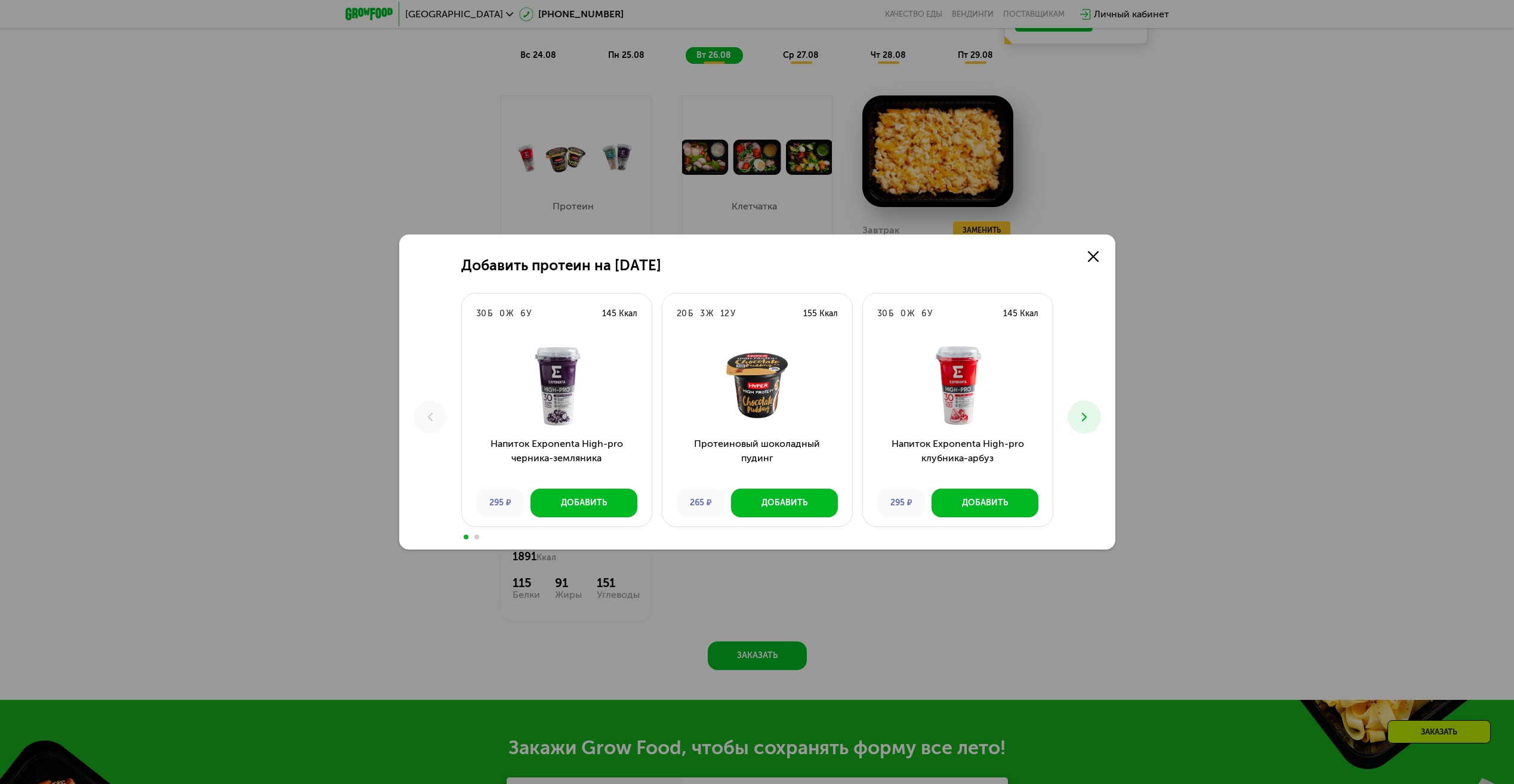
scroll to position [895, 0]
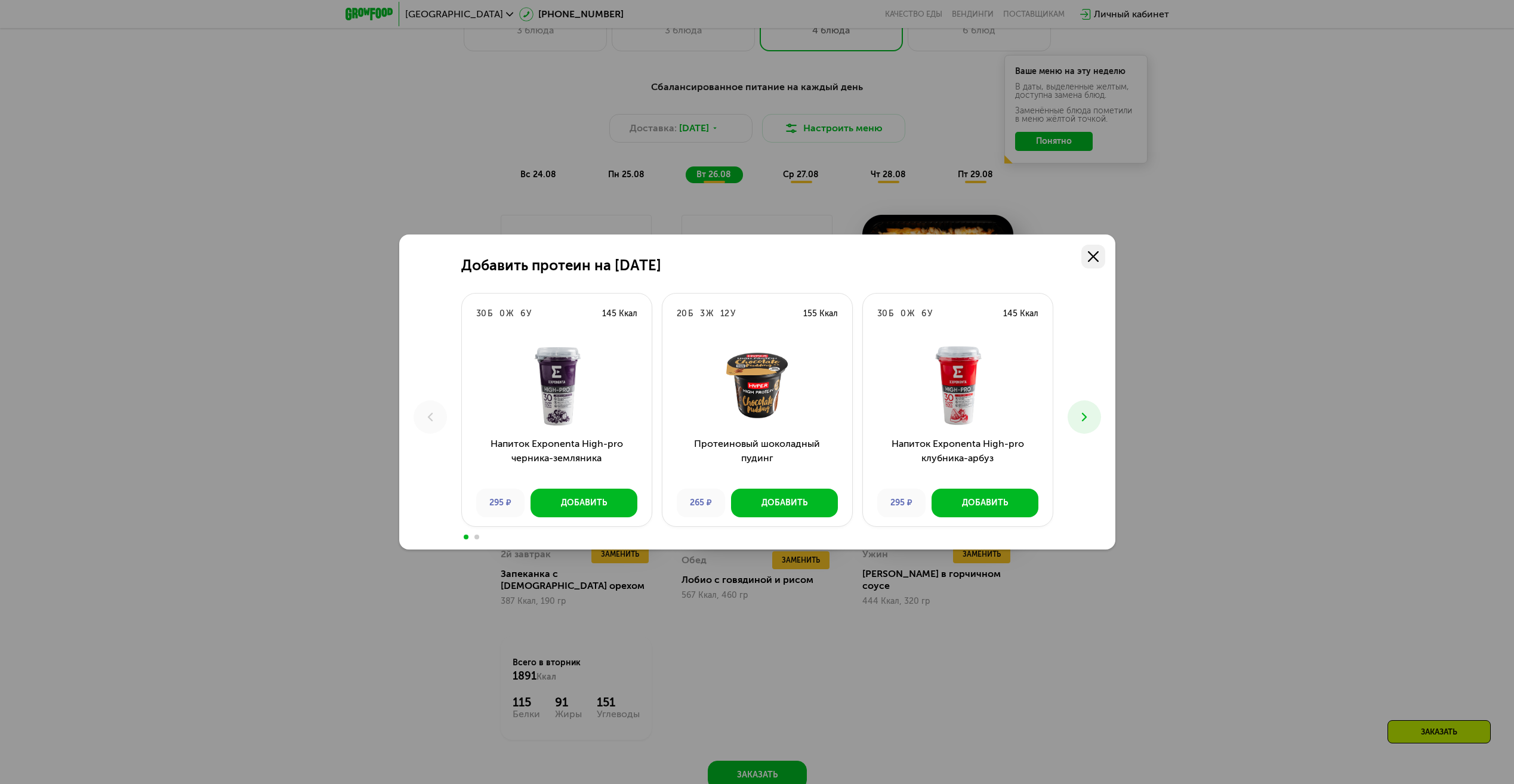
drag, startPoint x: 1098, startPoint y: 252, endPoint x: 1087, endPoint y: 253, distance: 11.0
click at [1098, 252] on use at bounding box center [1093, 256] width 10 height 10
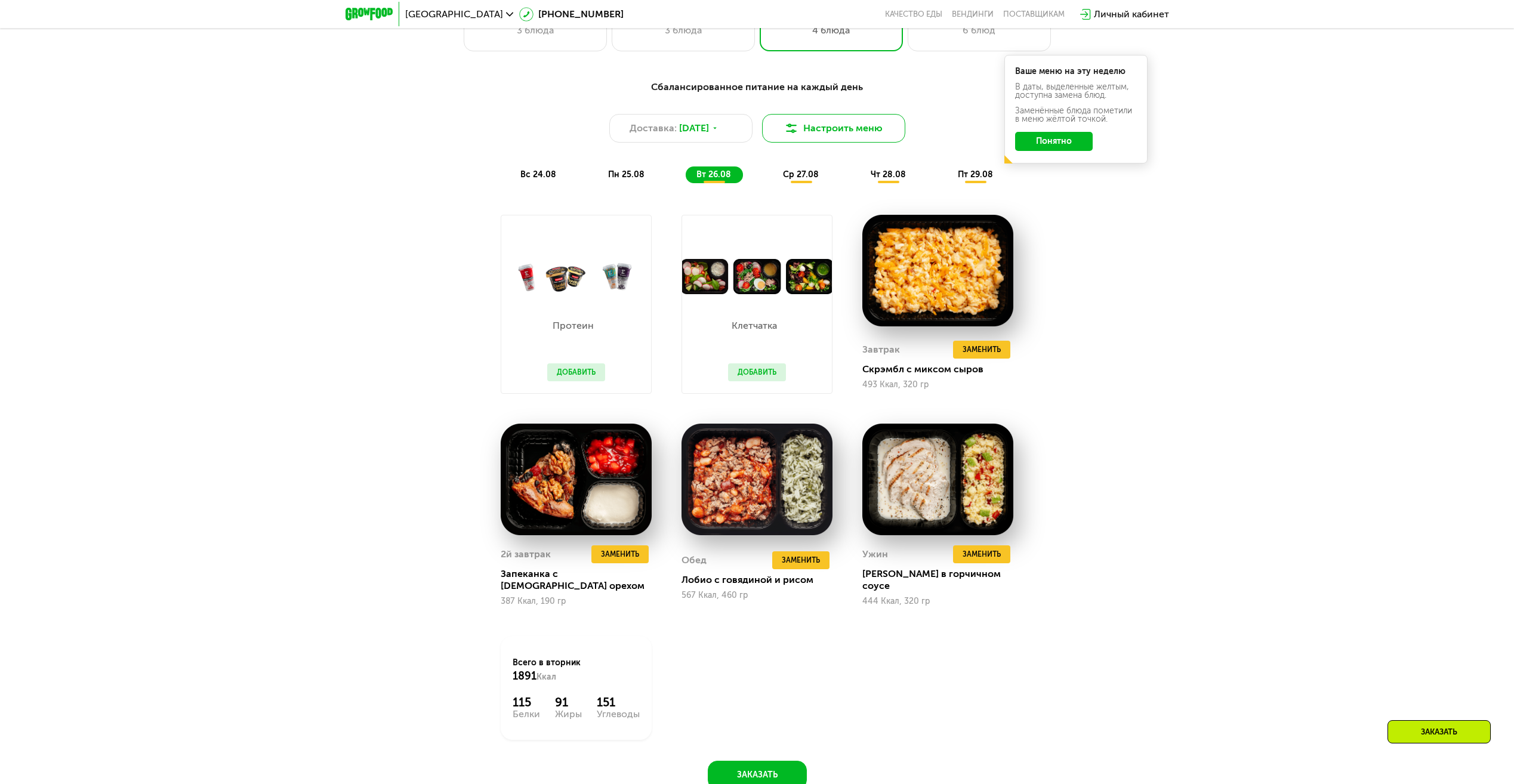
scroll to position [776, 0]
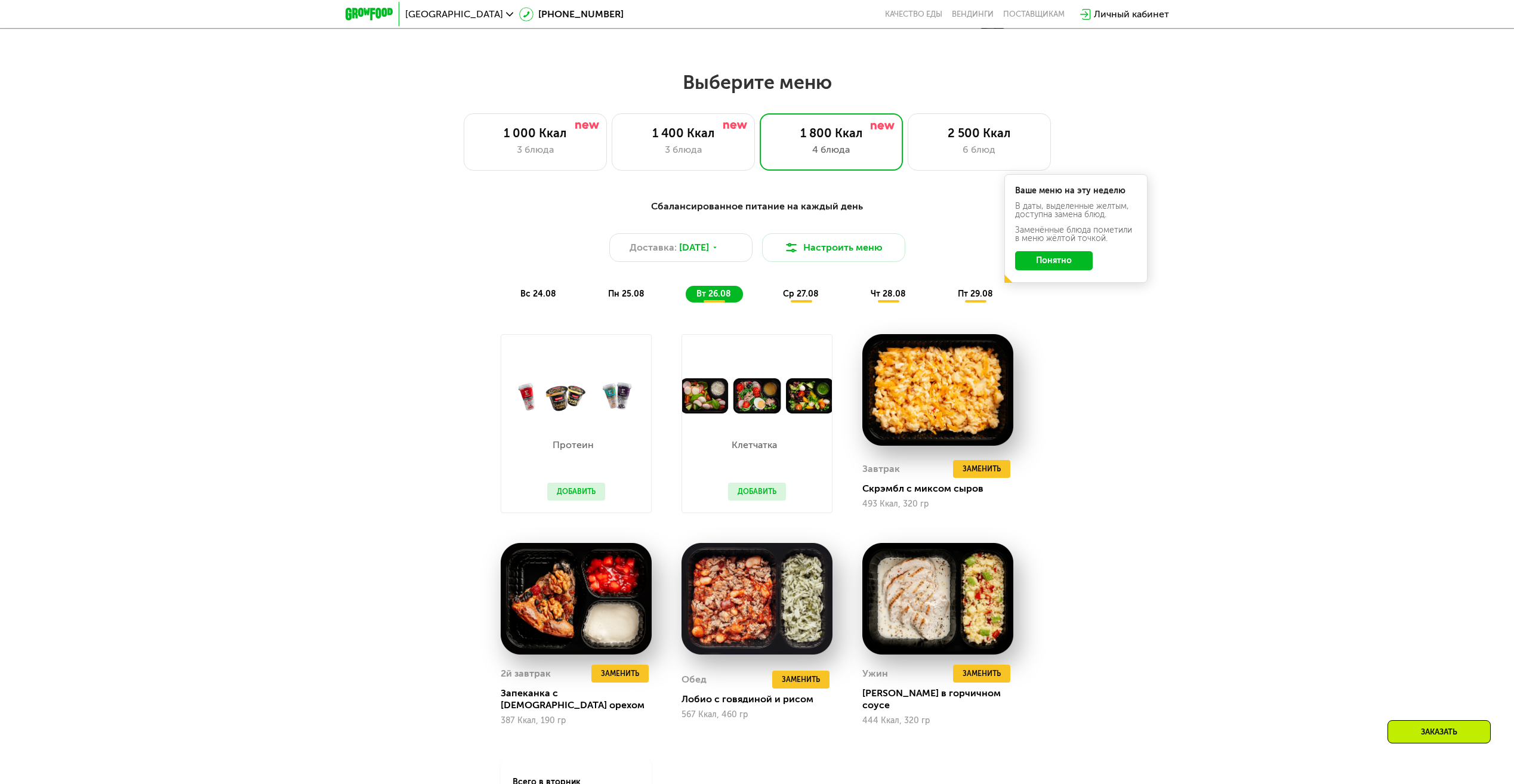
click at [1046, 270] on button "Понятно" at bounding box center [1054, 260] width 78 height 19
click at [540, 609] on img at bounding box center [576, 598] width 151 height 112
click at [799, 299] on span "ср 27.08" at bounding box center [801, 294] width 36 height 10
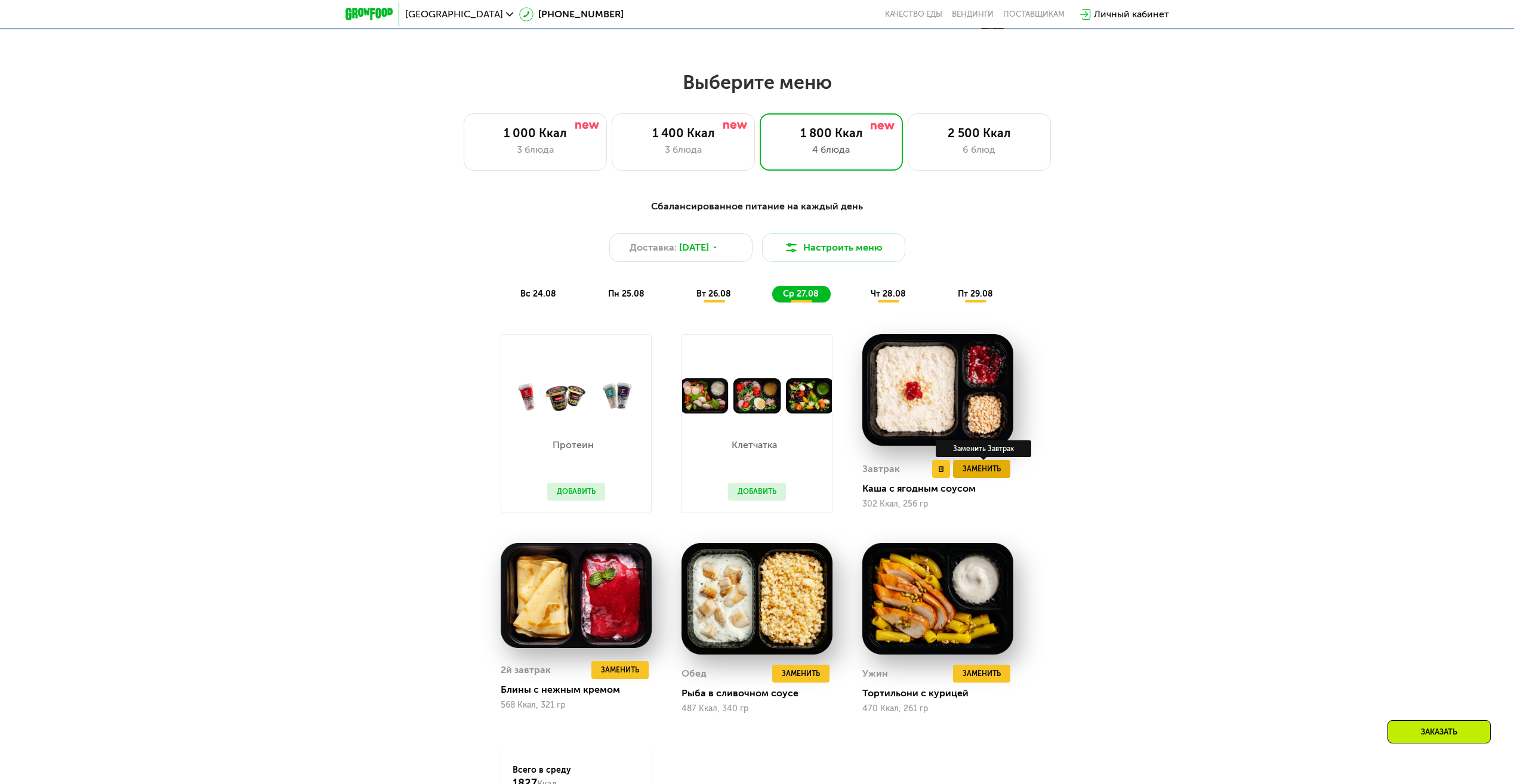
scroll to position [835, 0]
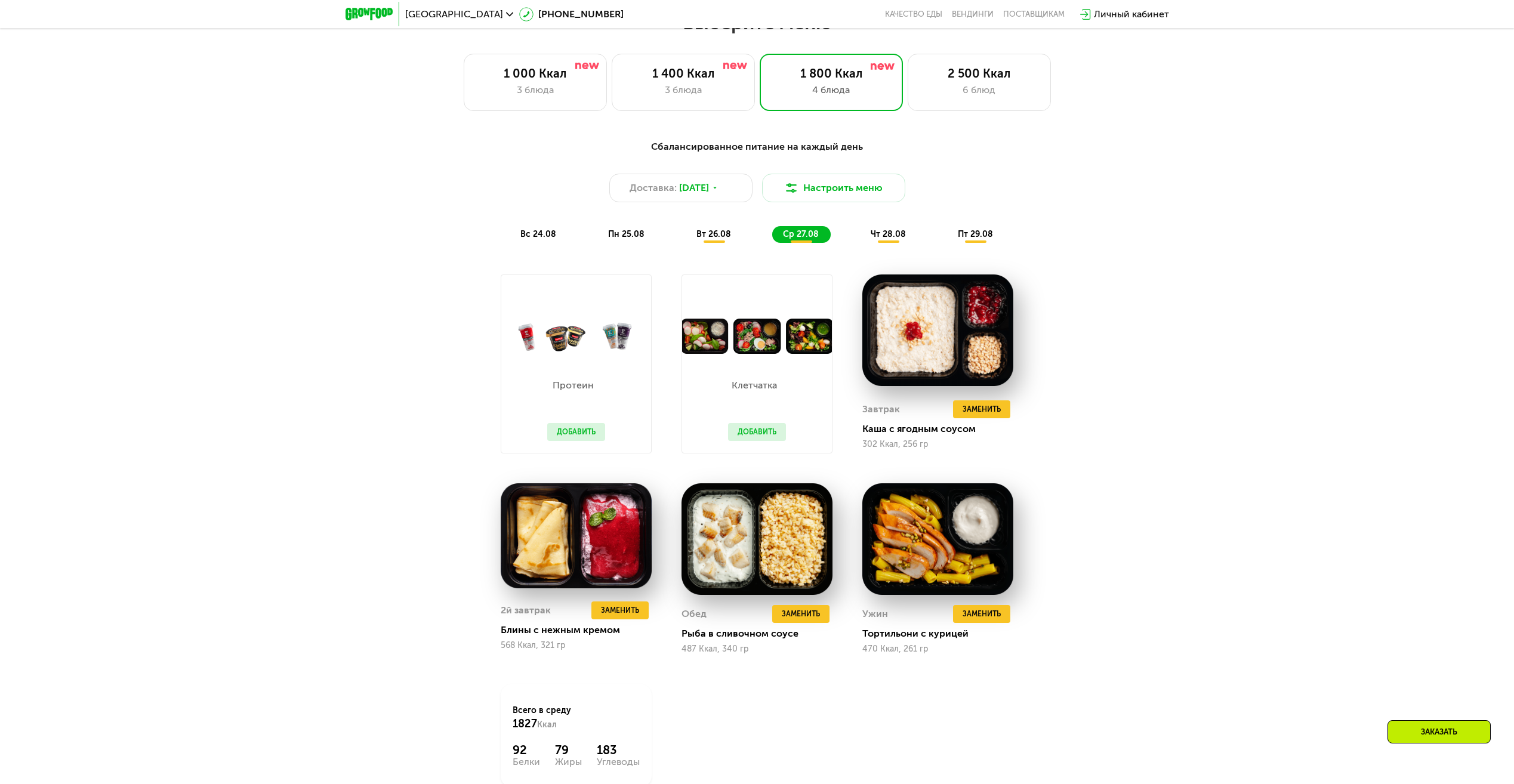
click at [880, 235] on span "чт 28.08" at bounding box center [888, 234] width 35 height 10
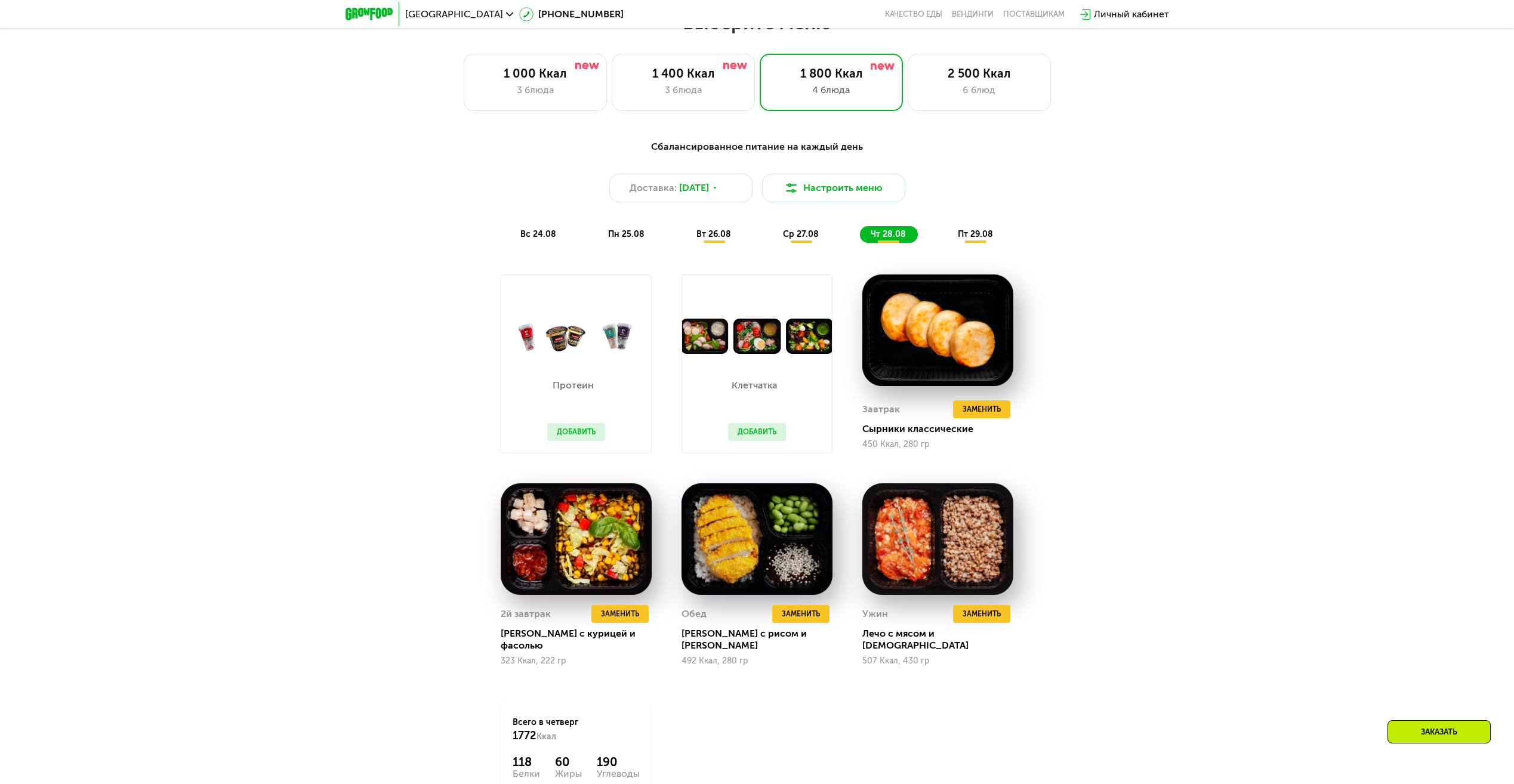
scroll to position [776, 0]
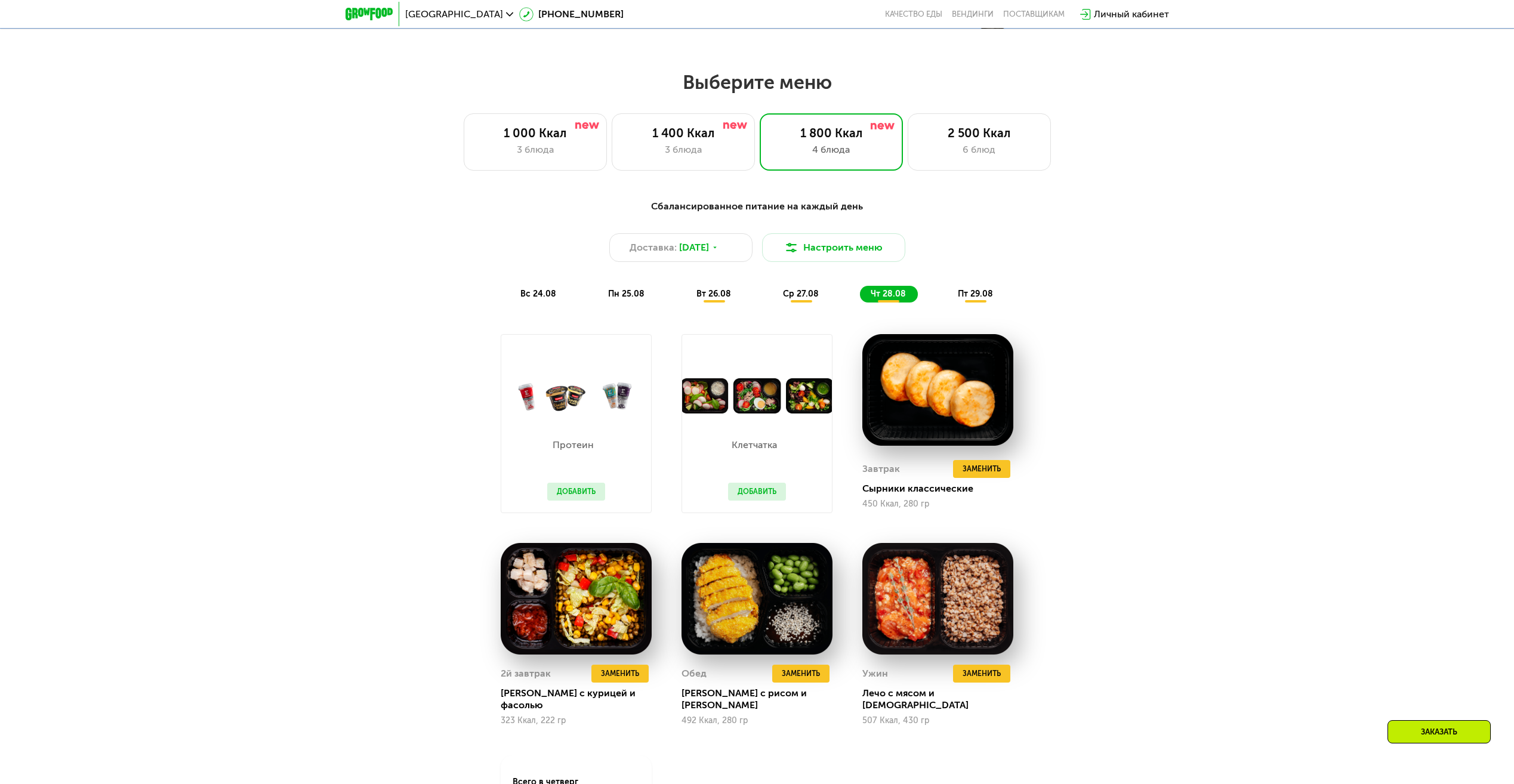
click at [978, 299] on span "пт 29.08" at bounding box center [976, 294] width 35 height 10
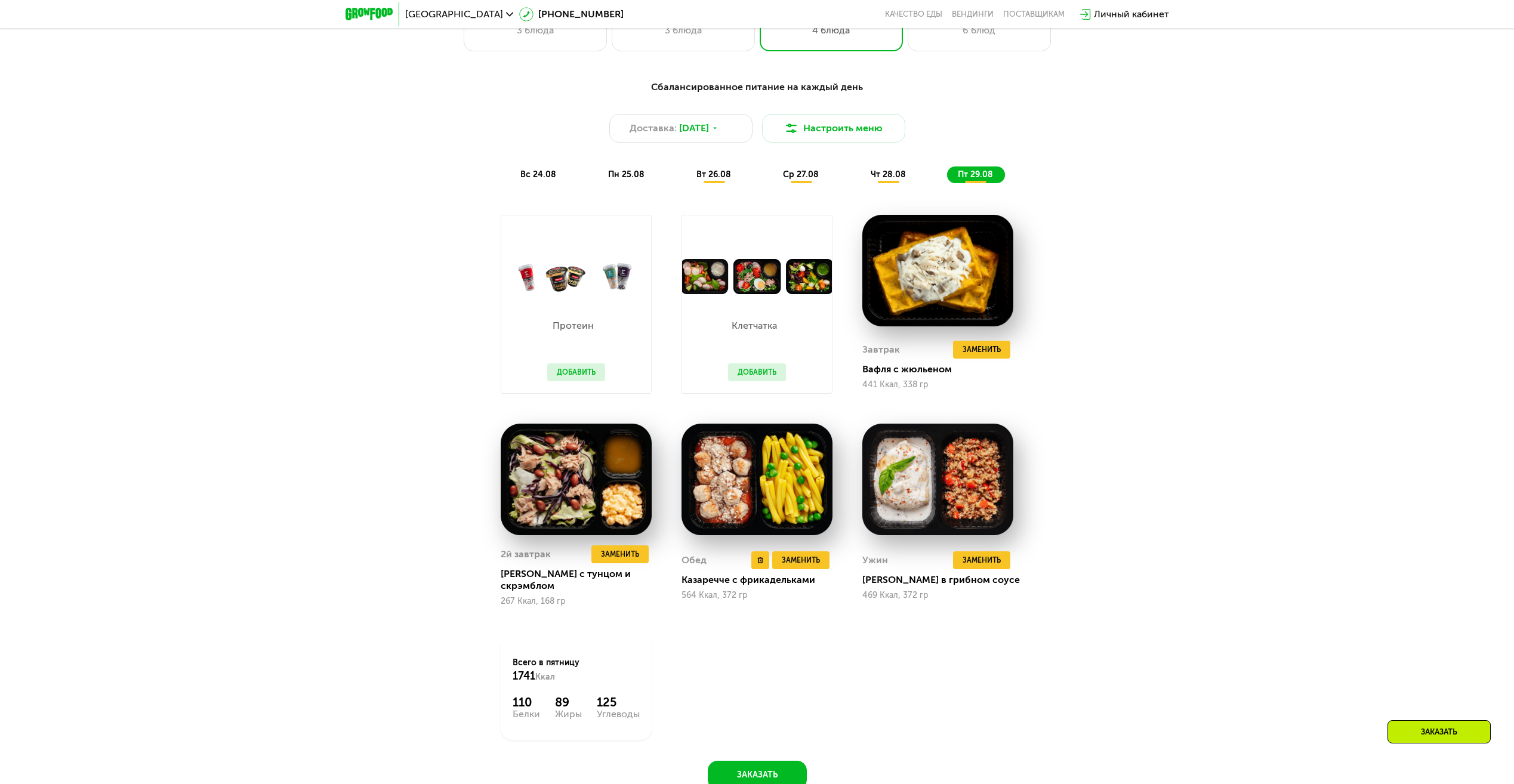
scroll to position [954, 0]
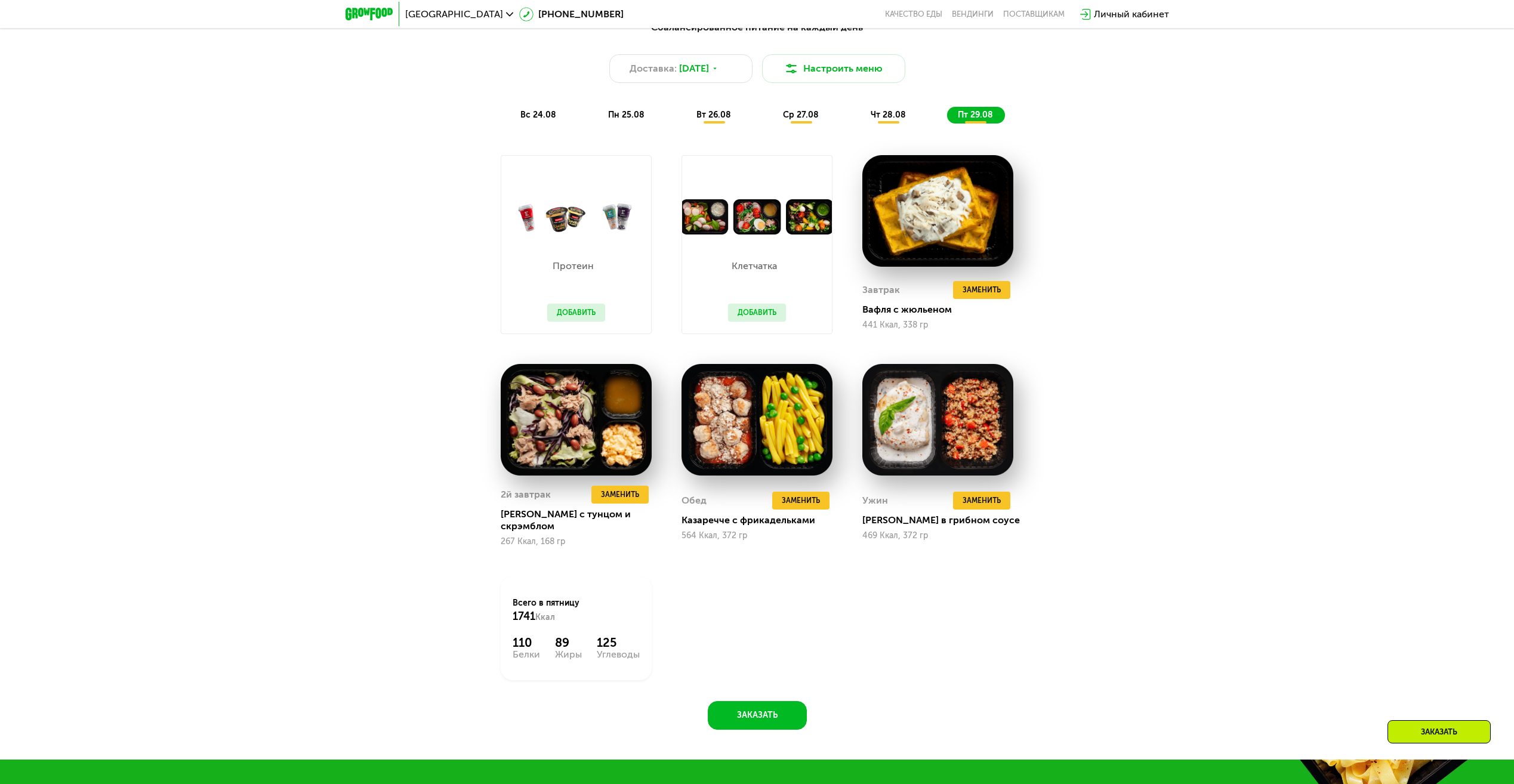
click at [882, 120] on span "чт 28.08" at bounding box center [888, 115] width 35 height 10
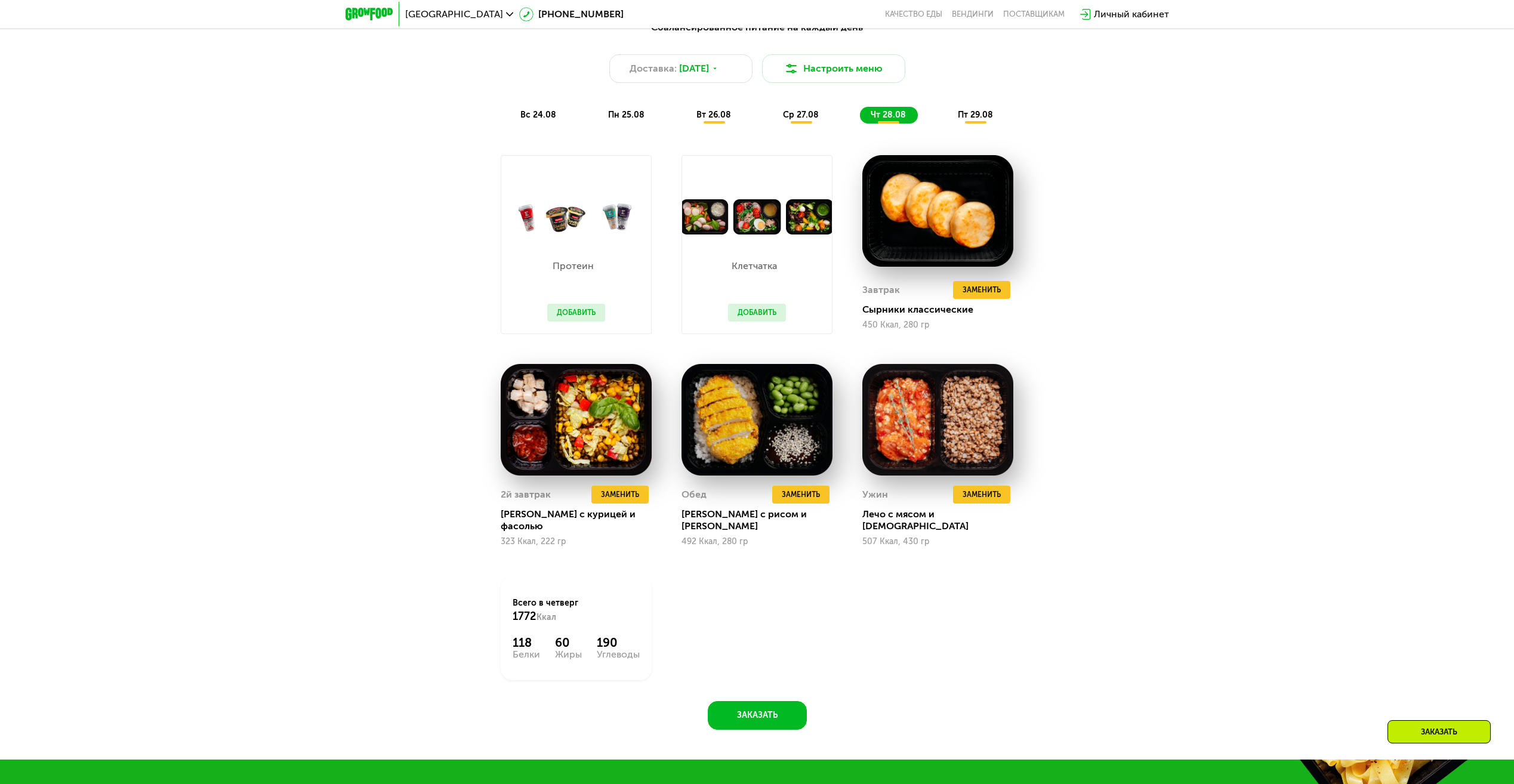
click at [799, 114] on span "ср 27.08" at bounding box center [801, 115] width 36 height 10
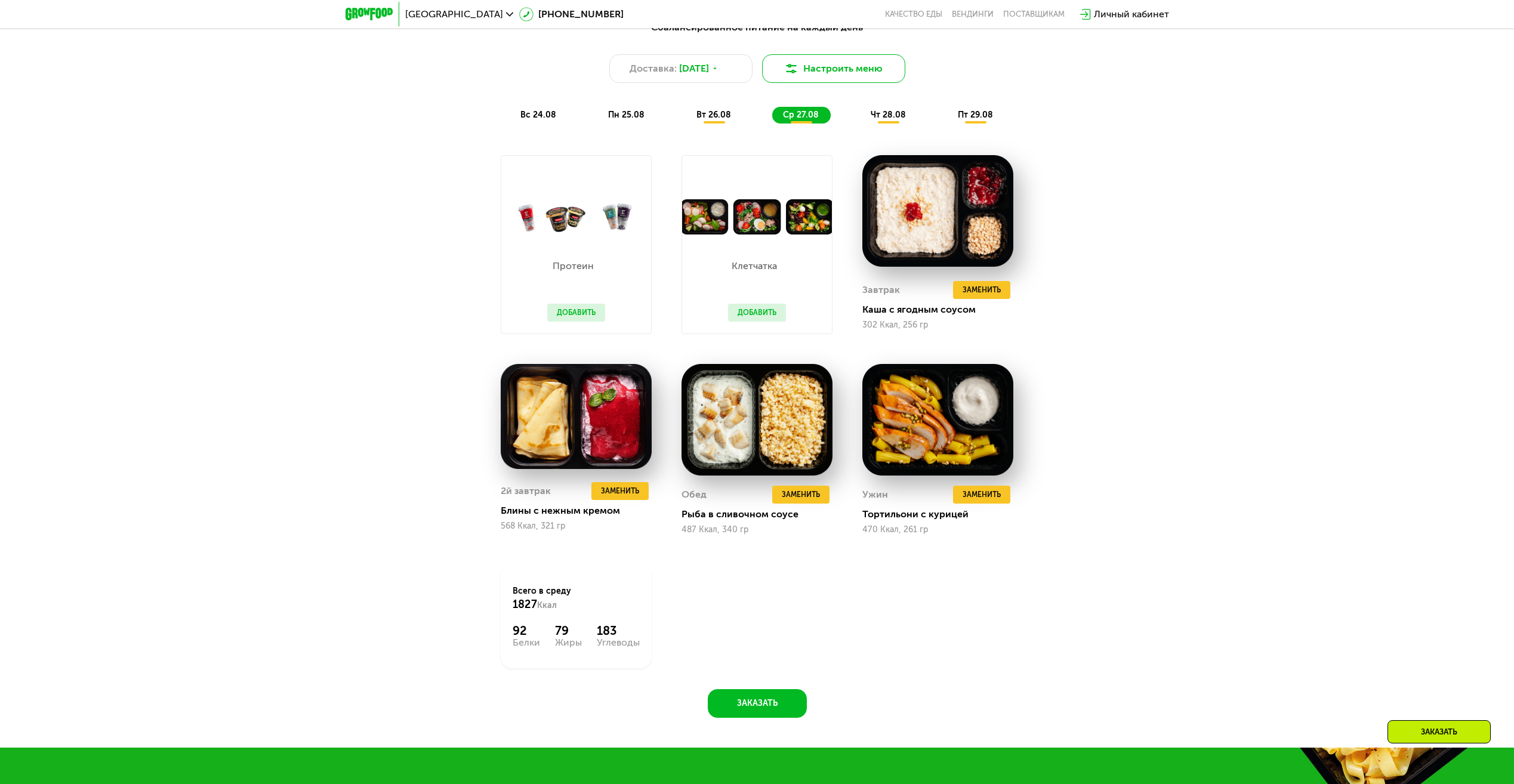
scroll to position [835, 0]
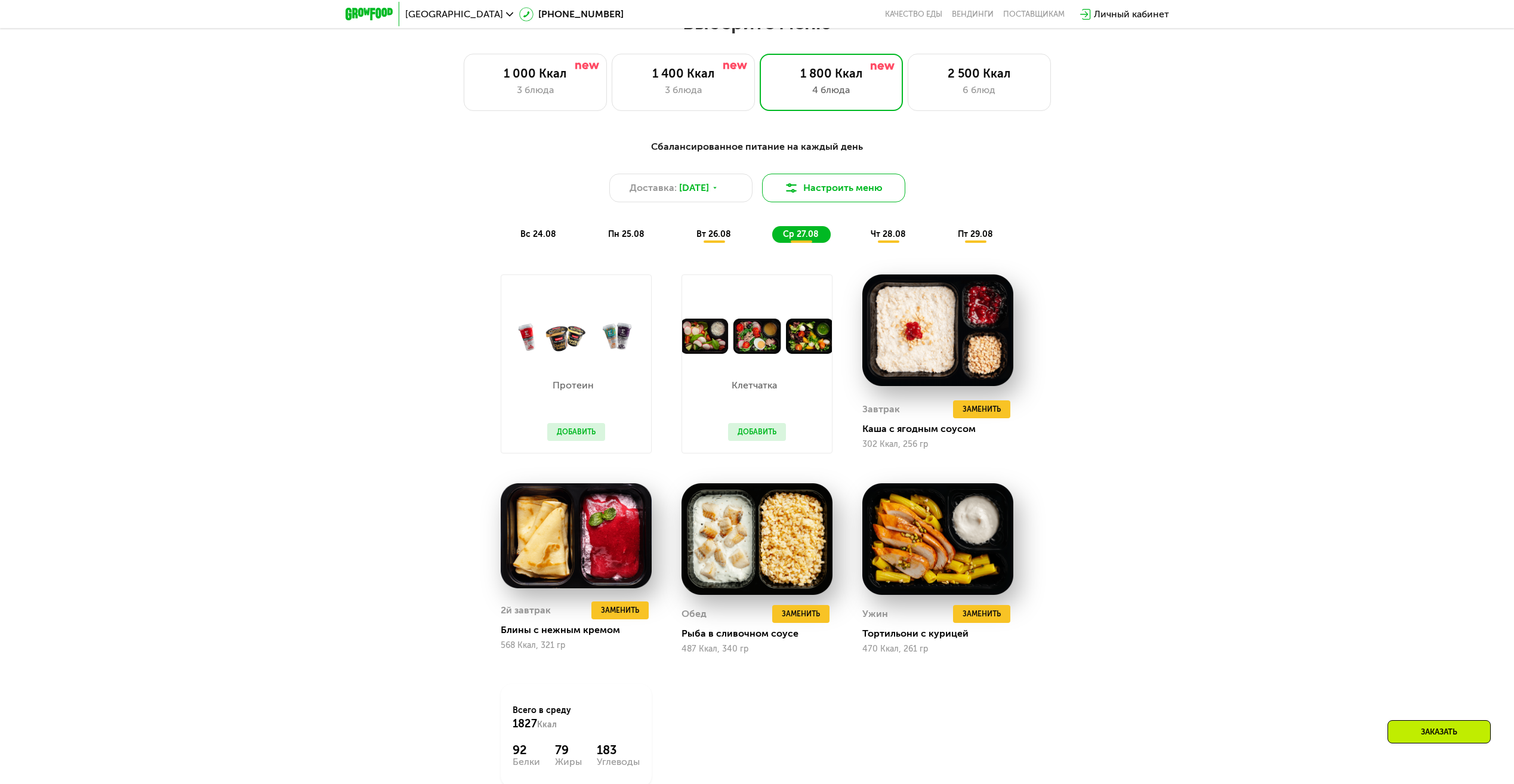
click at [820, 192] on button "Настроить меню" at bounding box center [834, 188] width 144 height 29
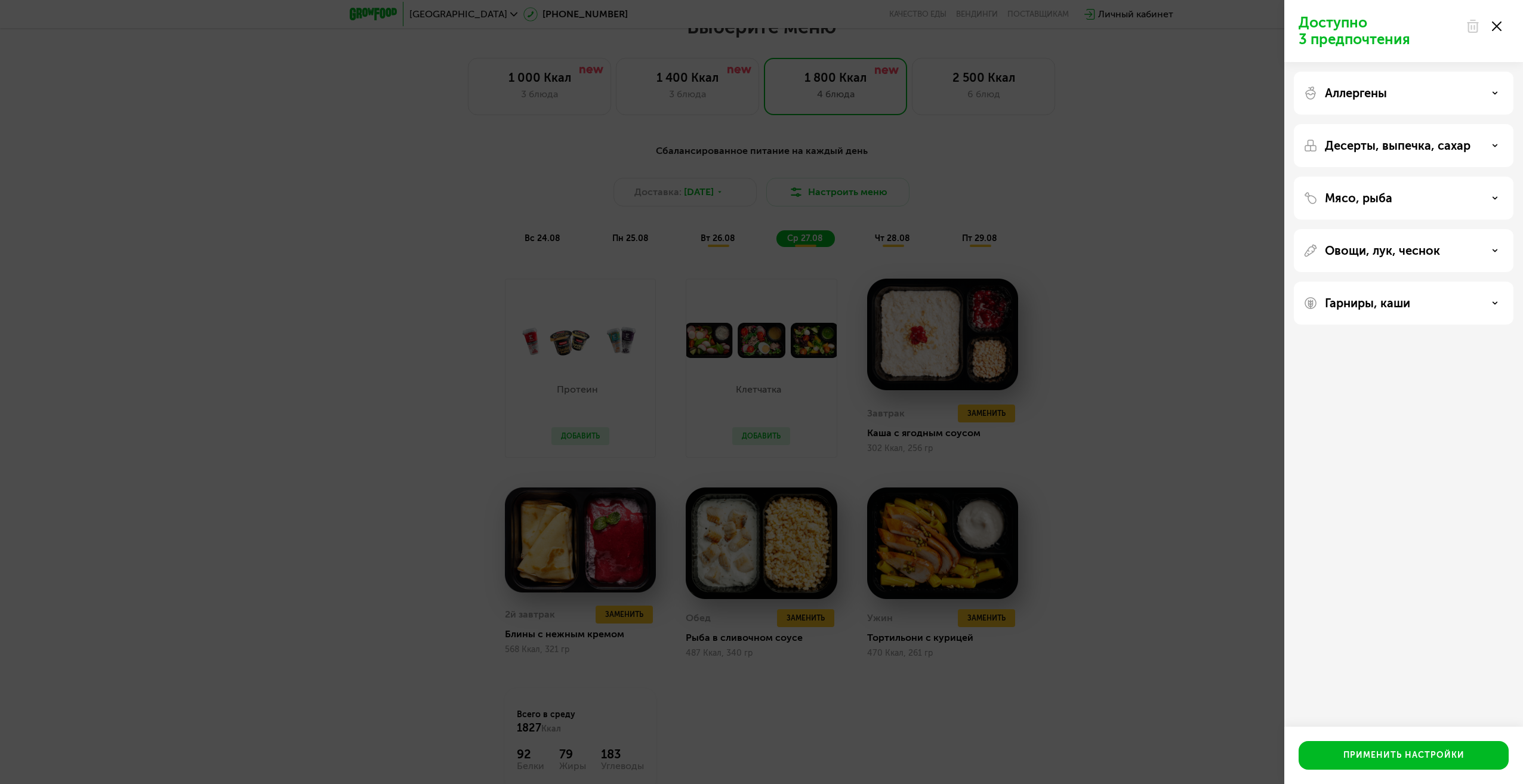
click at [1494, 25] on icon at bounding box center [1497, 26] width 10 height 10
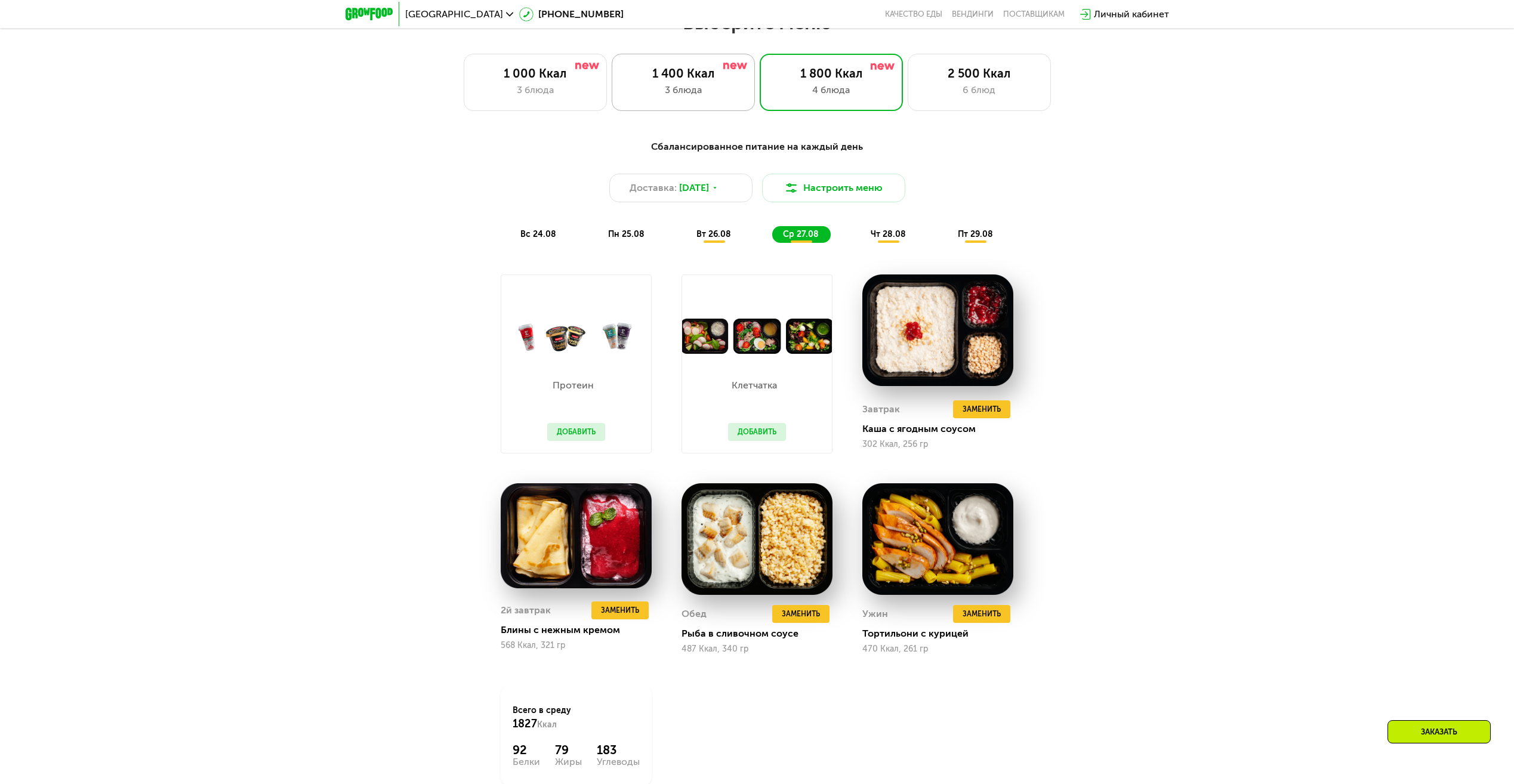
click at [696, 94] on div "3 блюда" at bounding box center [683, 90] width 118 height 14
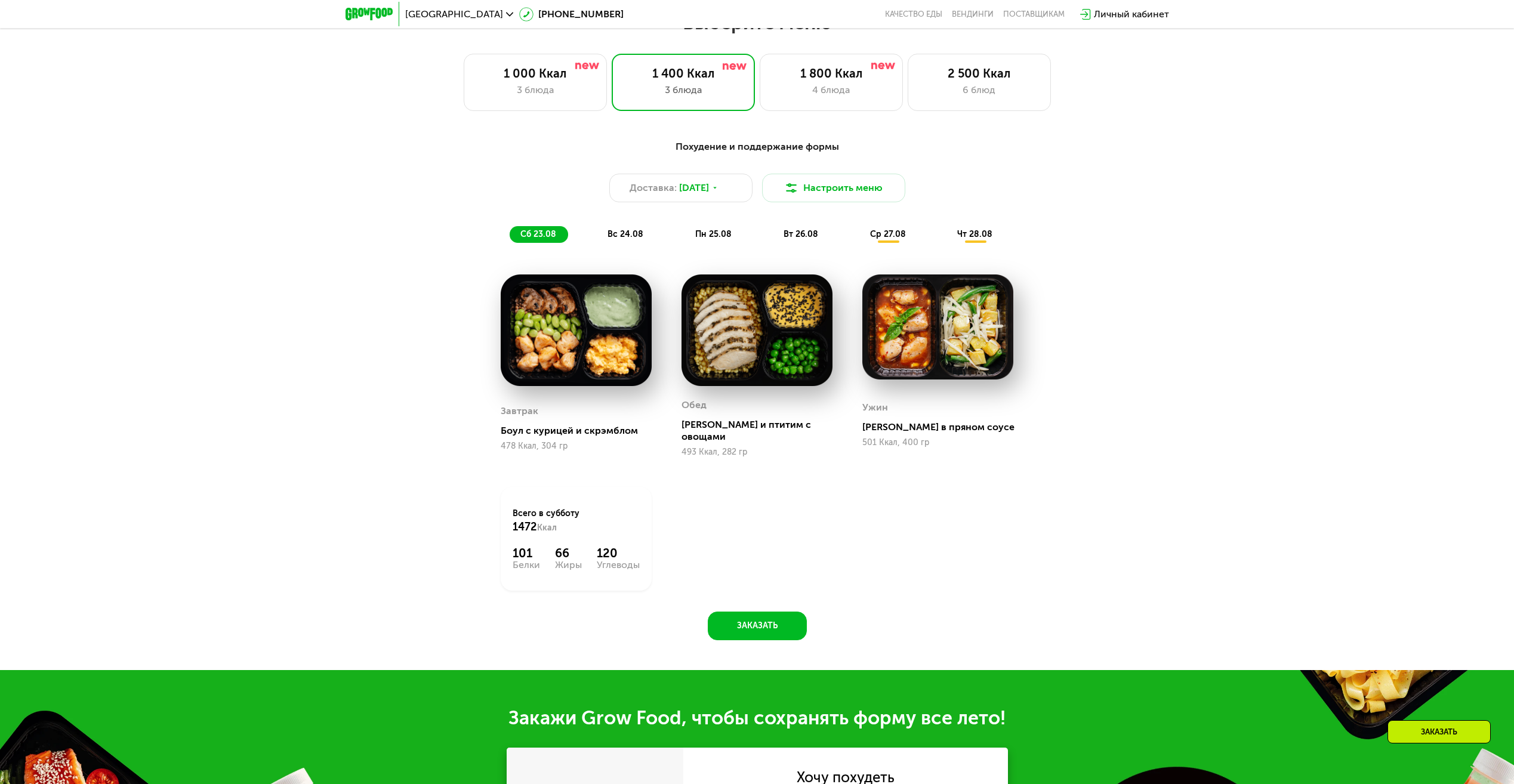
scroll to position [716, 0]
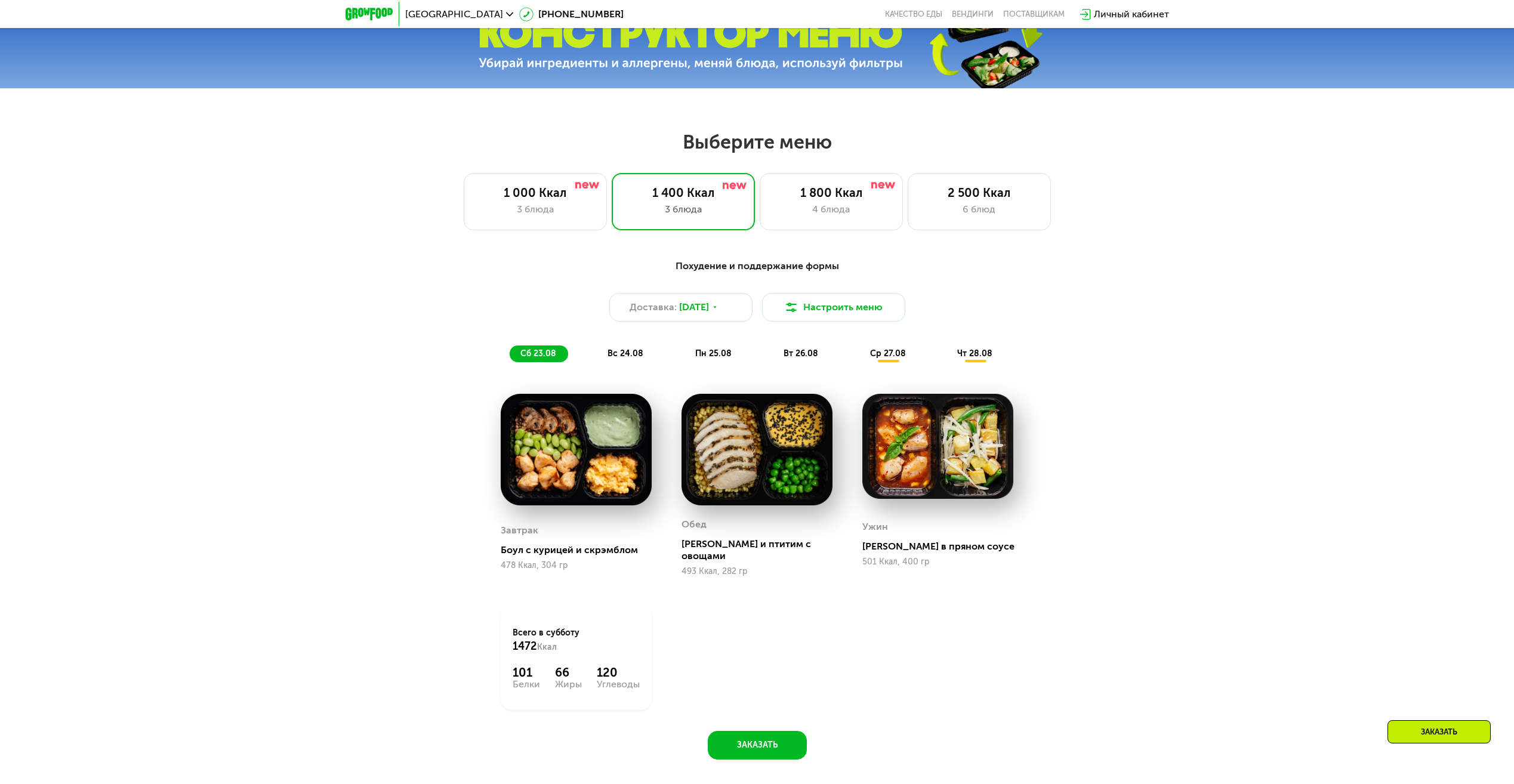
click at [634, 355] on span "вс 24.08" at bounding box center [625, 354] width 36 height 10
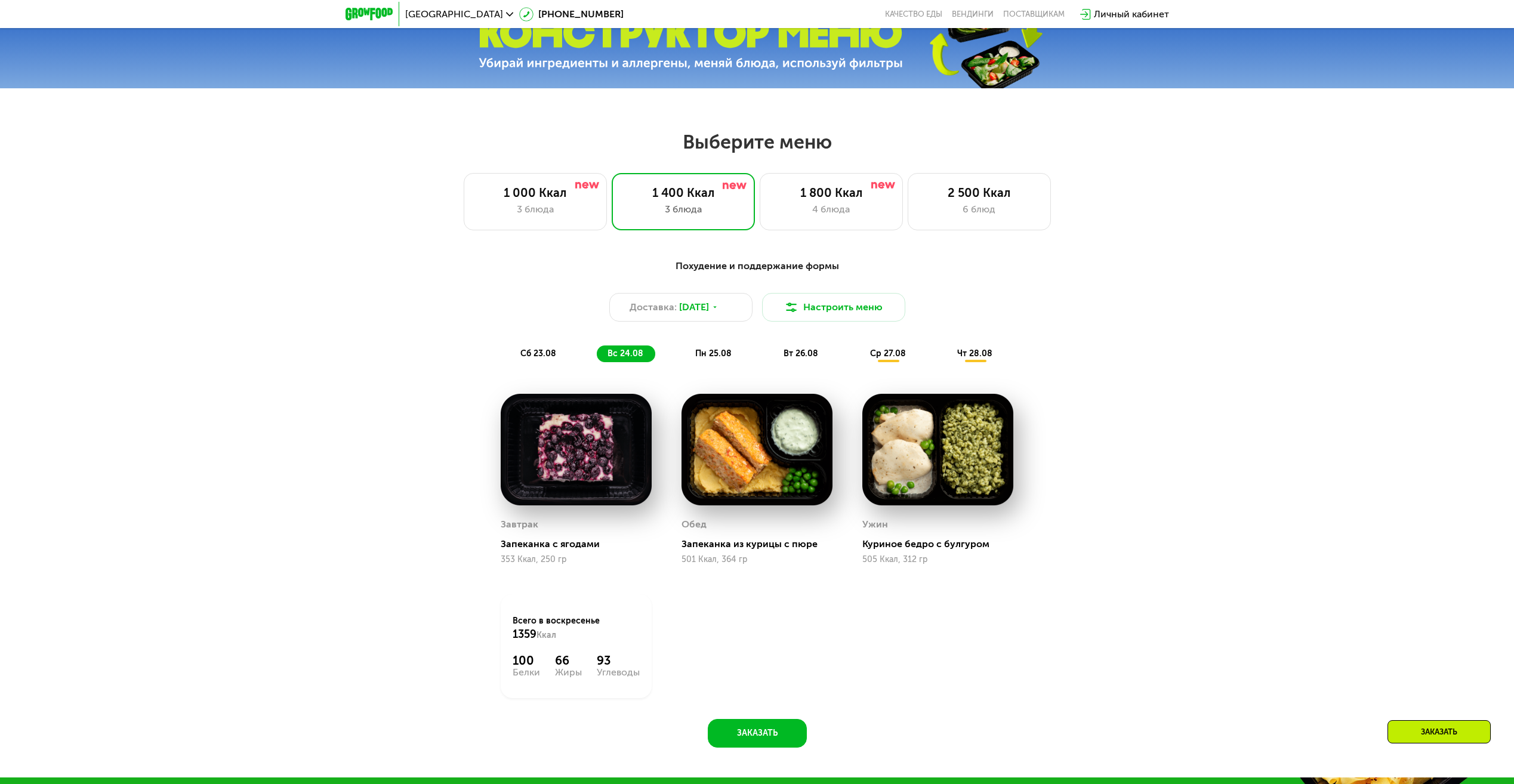
click at [721, 357] on span "пн 25.08" at bounding box center [714, 354] width 37 height 10
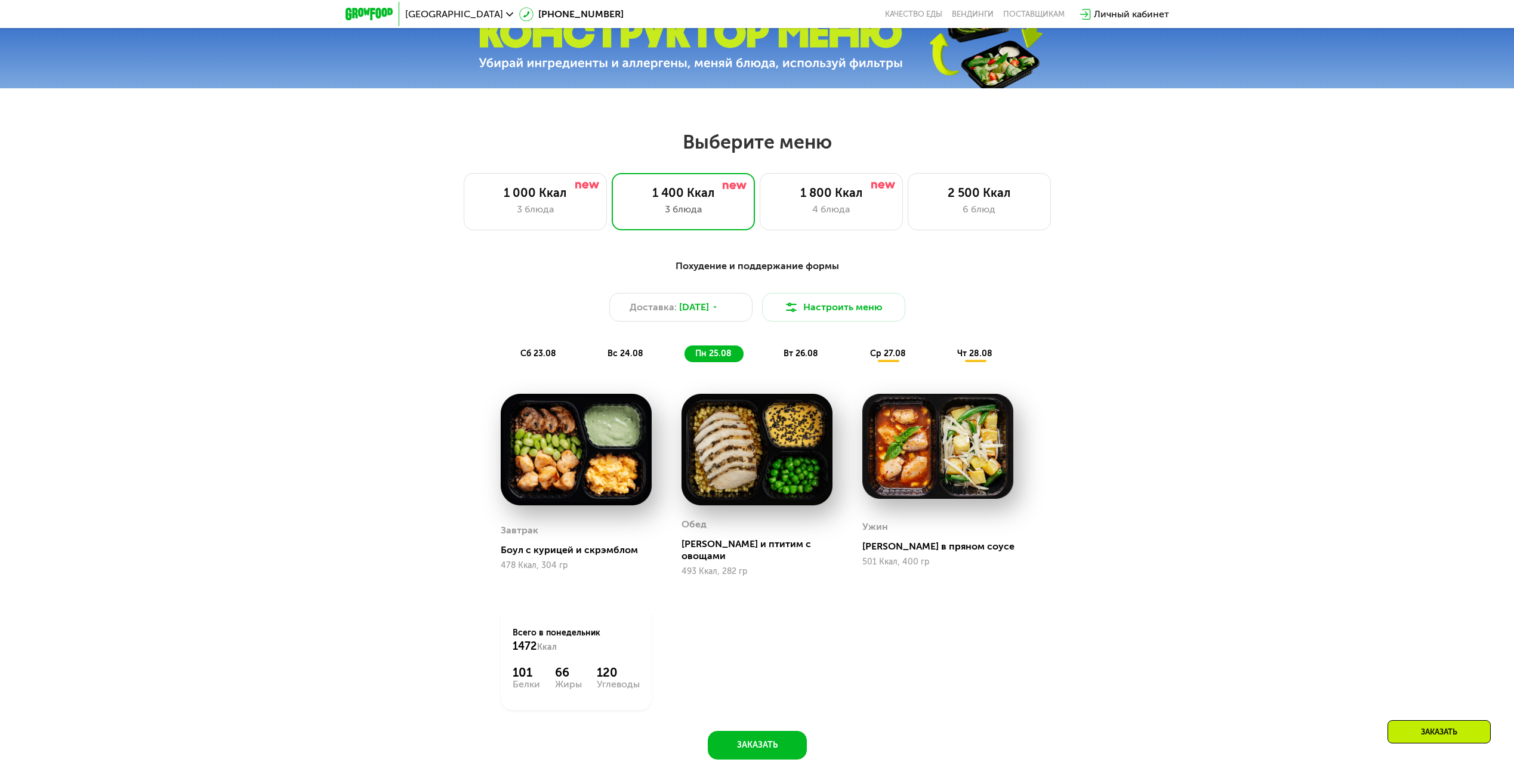
click at [685, 350] on div "вс 24.08" at bounding box center [714, 354] width 59 height 17
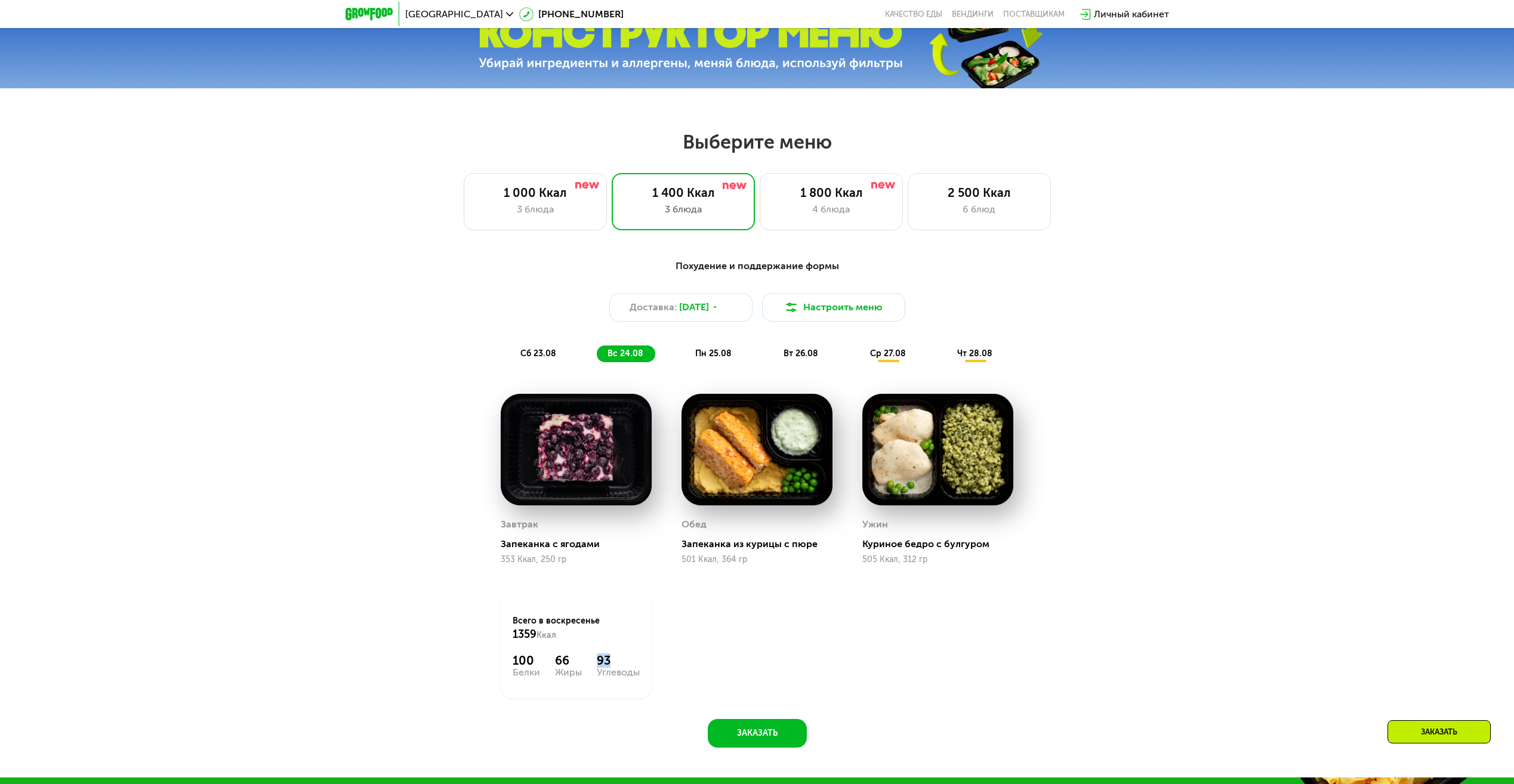
drag, startPoint x: 597, startPoint y: 662, endPoint x: 644, endPoint y: 659, distance: 47.1
click at [644, 659] on div "Всего в воскресенье 1359 Ккал 100 Белки 66 Жиры 93 Углеводы" at bounding box center [576, 646] width 151 height 104
drag, startPoint x: 644, startPoint y: 659, endPoint x: 884, endPoint y: 609, distance: 245.2
click at [0, 0] on div "Завтрак Запеканка с ягодами 353 Ккал, 250 гр Обед Запеканка из курицы с пюре 50…" at bounding box center [0, 0] width 0 height 0
click at [899, 353] on span "ср 27.08" at bounding box center [888, 354] width 36 height 10
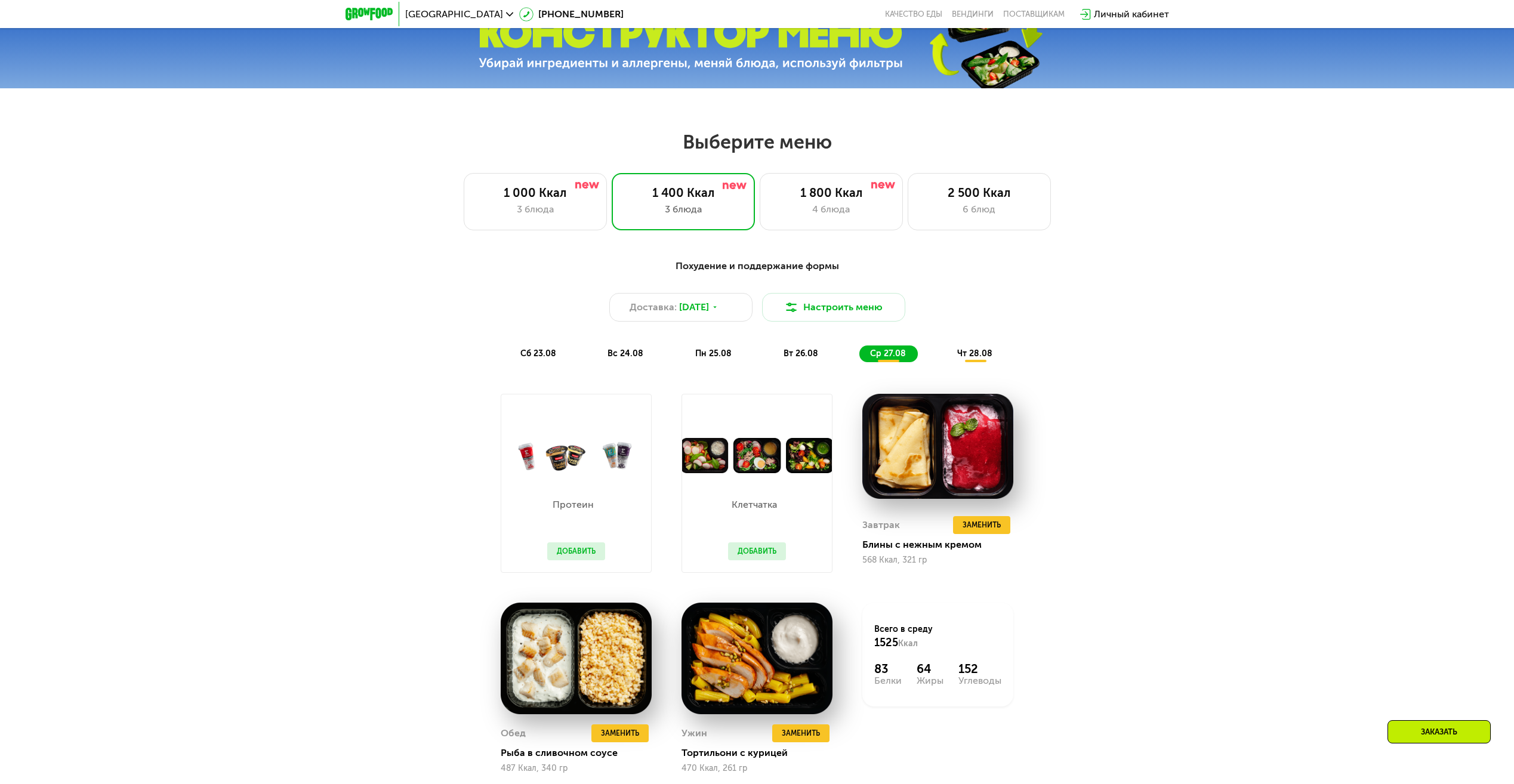
scroll to position [835, 0]
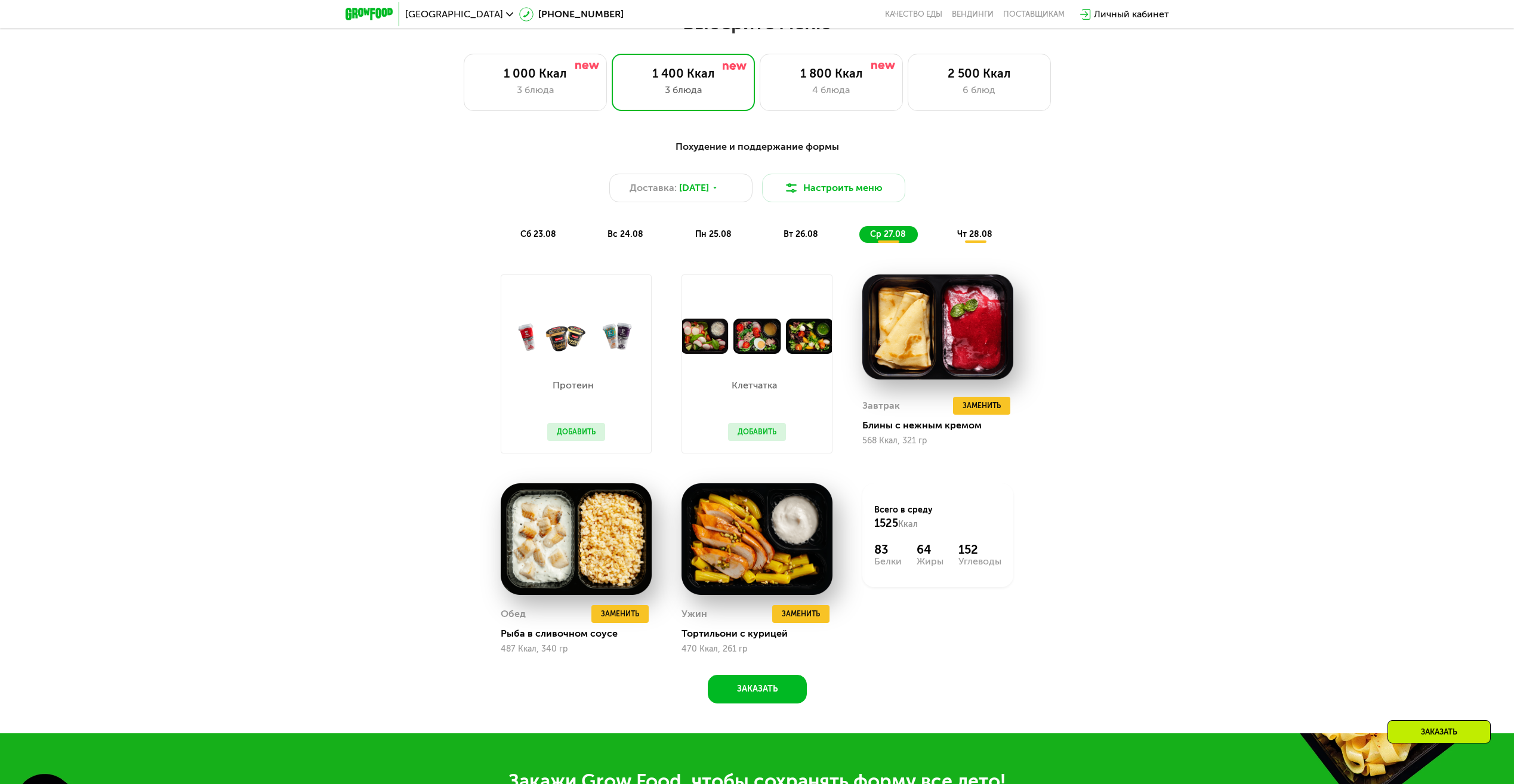
click at [812, 234] on span "вт 26.08" at bounding box center [801, 234] width 35 height 10
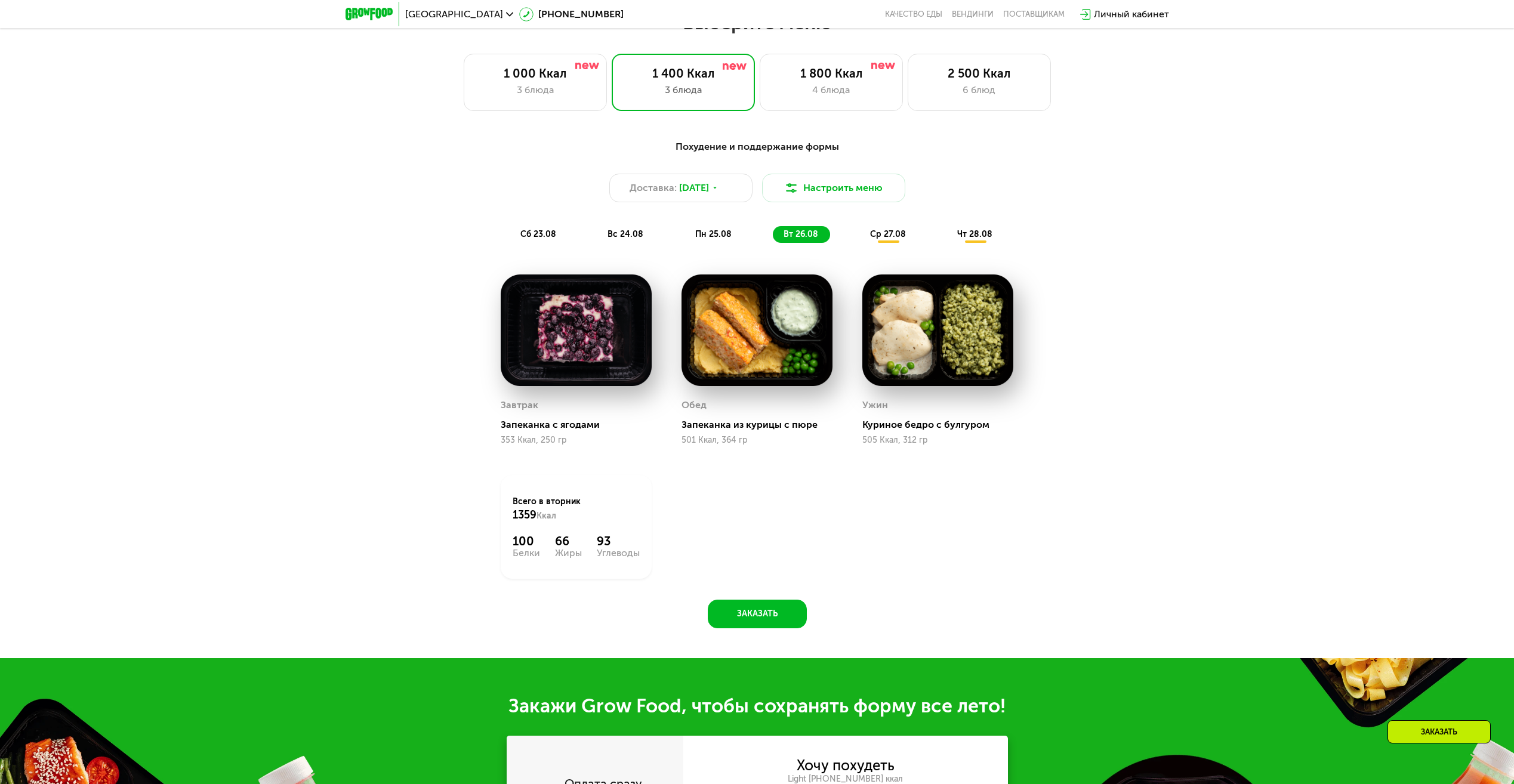
click at [894, 239] on span "ср 27.08" at bounding box center [888, 234] width 36 height 10
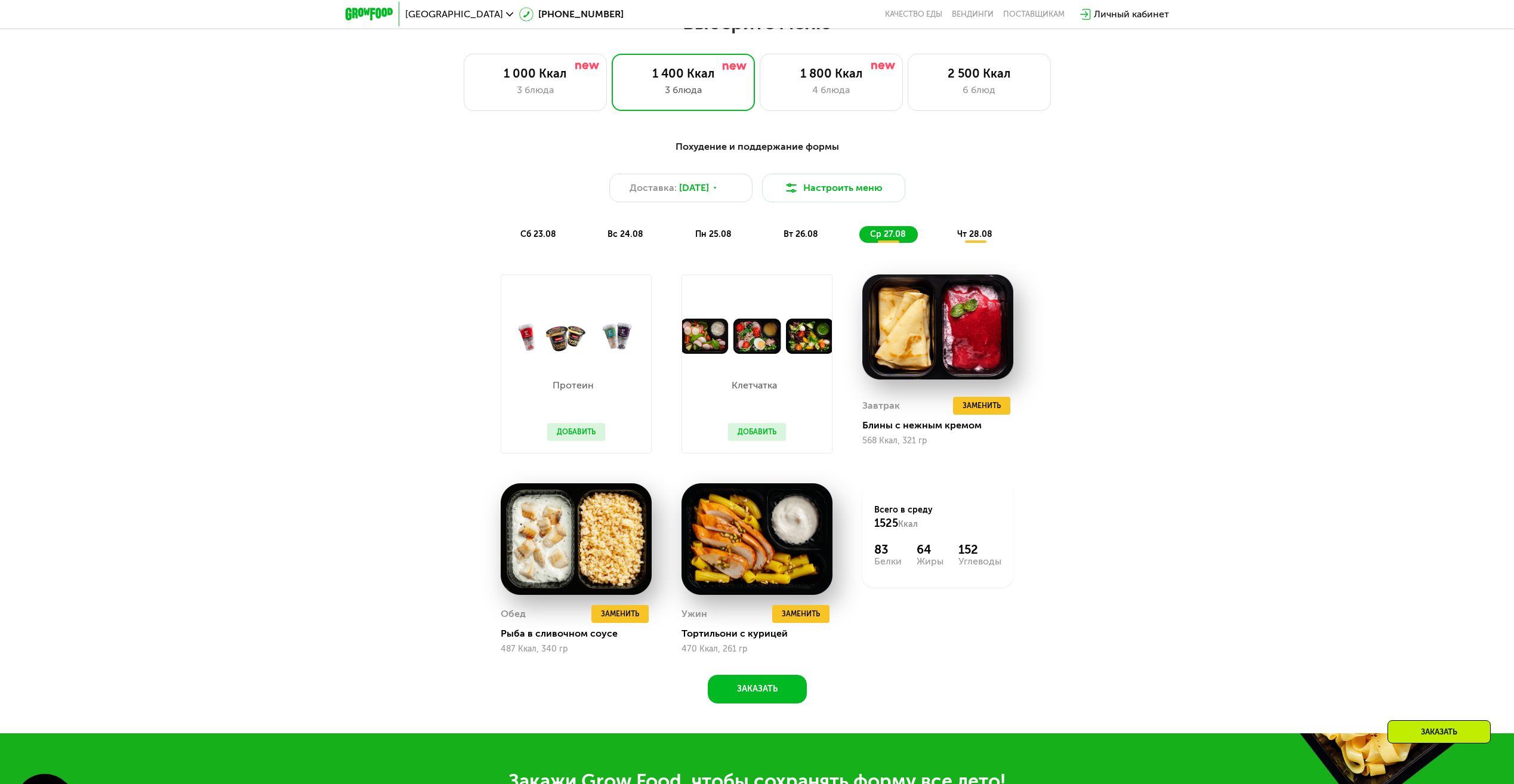
click at [585, 438] on button "Добавить" at bounding box center [576, 431] width 58 height 18
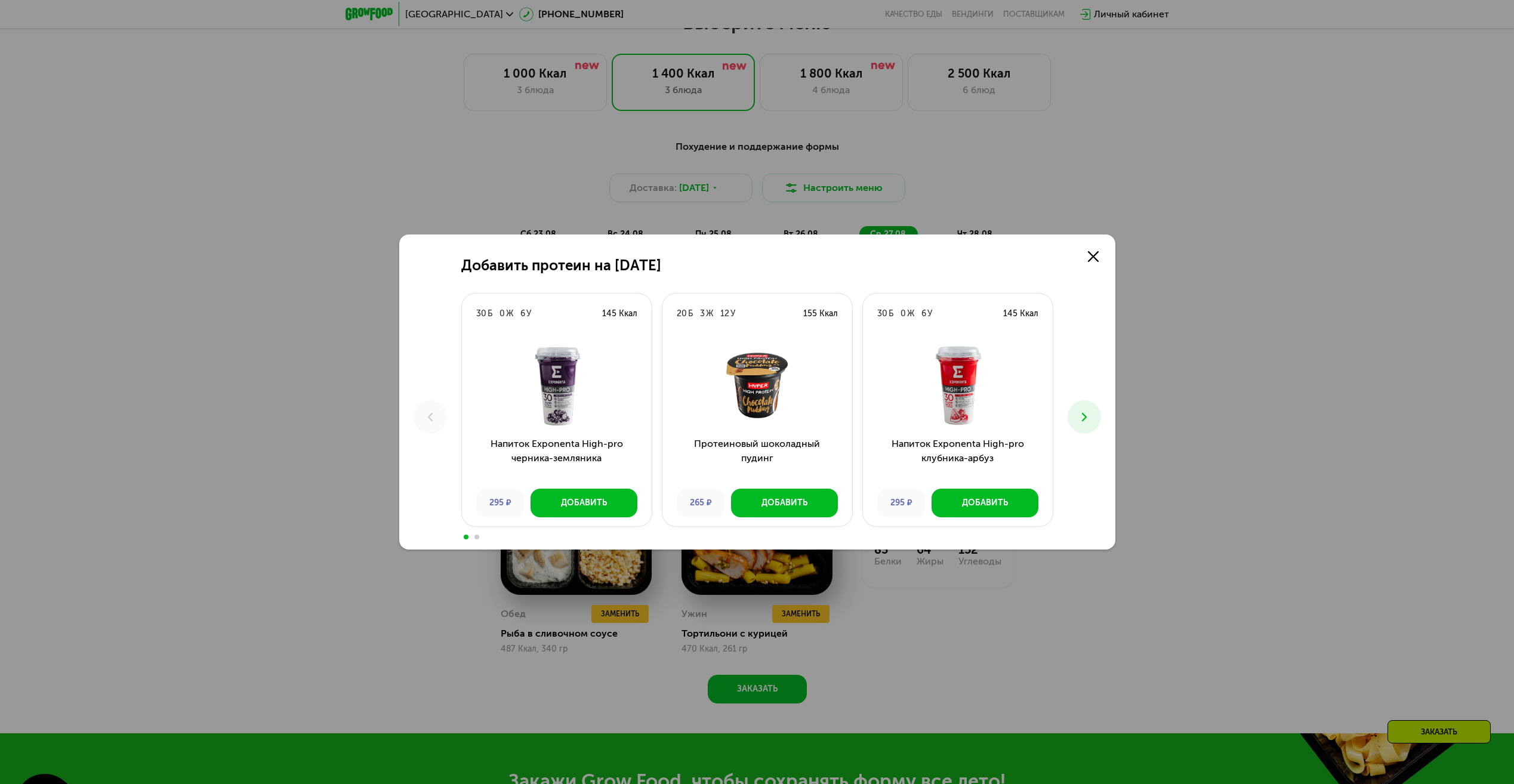
click at [1088, 414] on icon at bounding box center [1085, 417] width 14 height 14
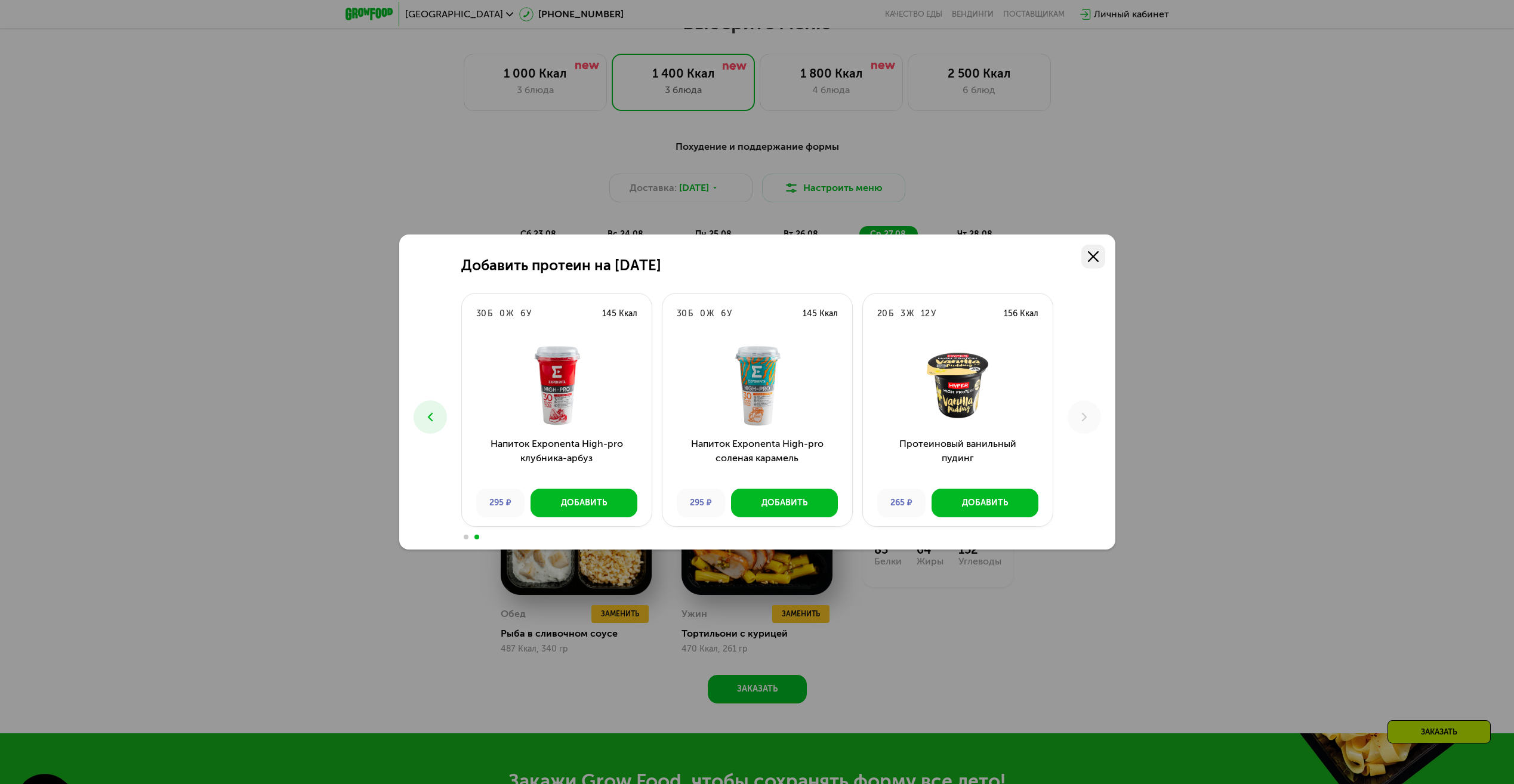
click at [1101, 254] on link at bounding box center [1093, 256] width 24 height 24
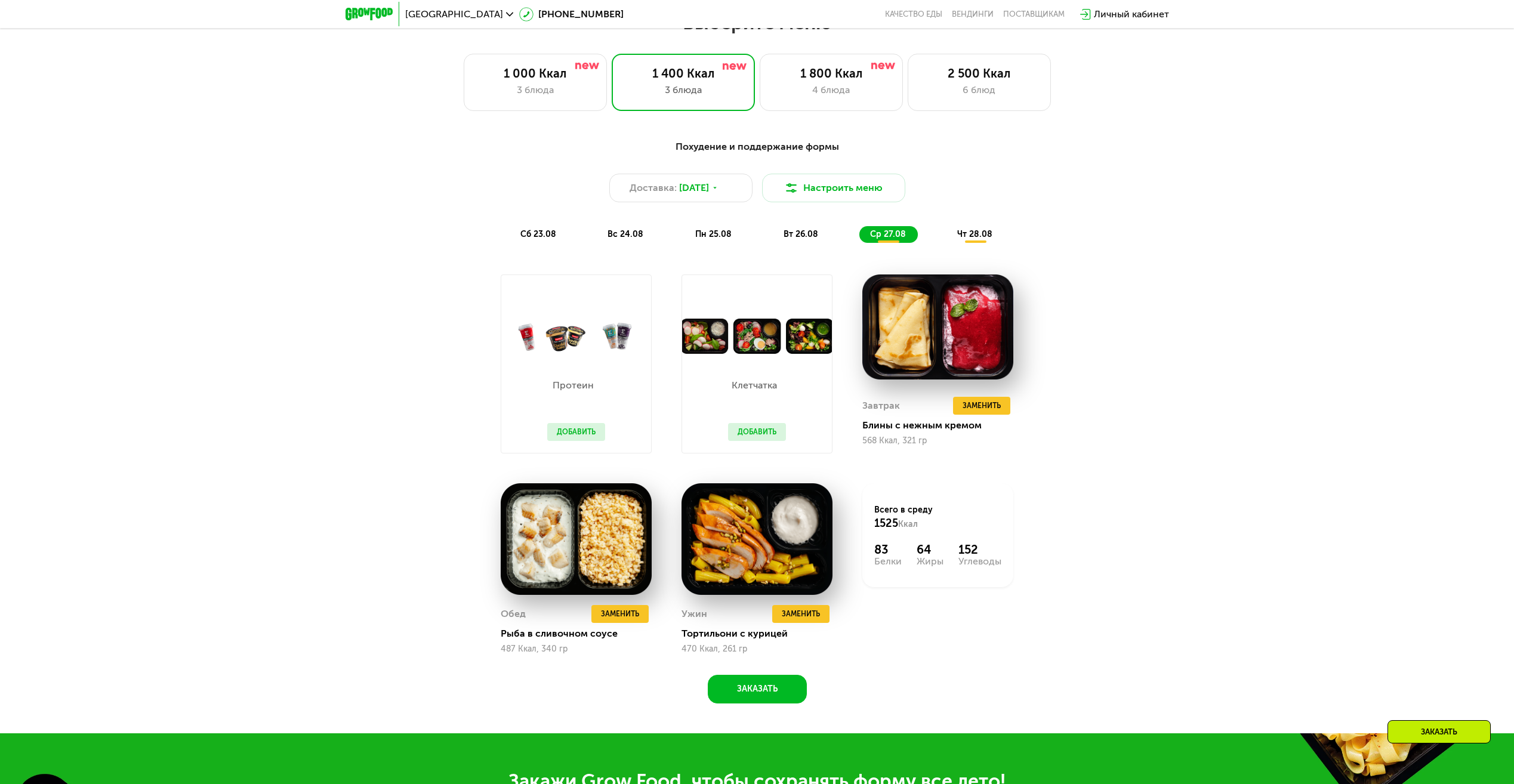
click at [1119, 284] on div "Похудение и поддержание формы Доставка: 23 авг, сб Настроить меню сб 23.08 вс 2…" at bounding box center [757, 417] width 735 height 571
click at [583, 326] on img at bounding box center [576, 336] width 150 height 35
click at [578, 427] on div "Протеин Добавить" at bounding box center [576, 403] width 82 height 99
click at [578, 437] on button "Добавить" at bounding box center [576, 431] width 58 height 18
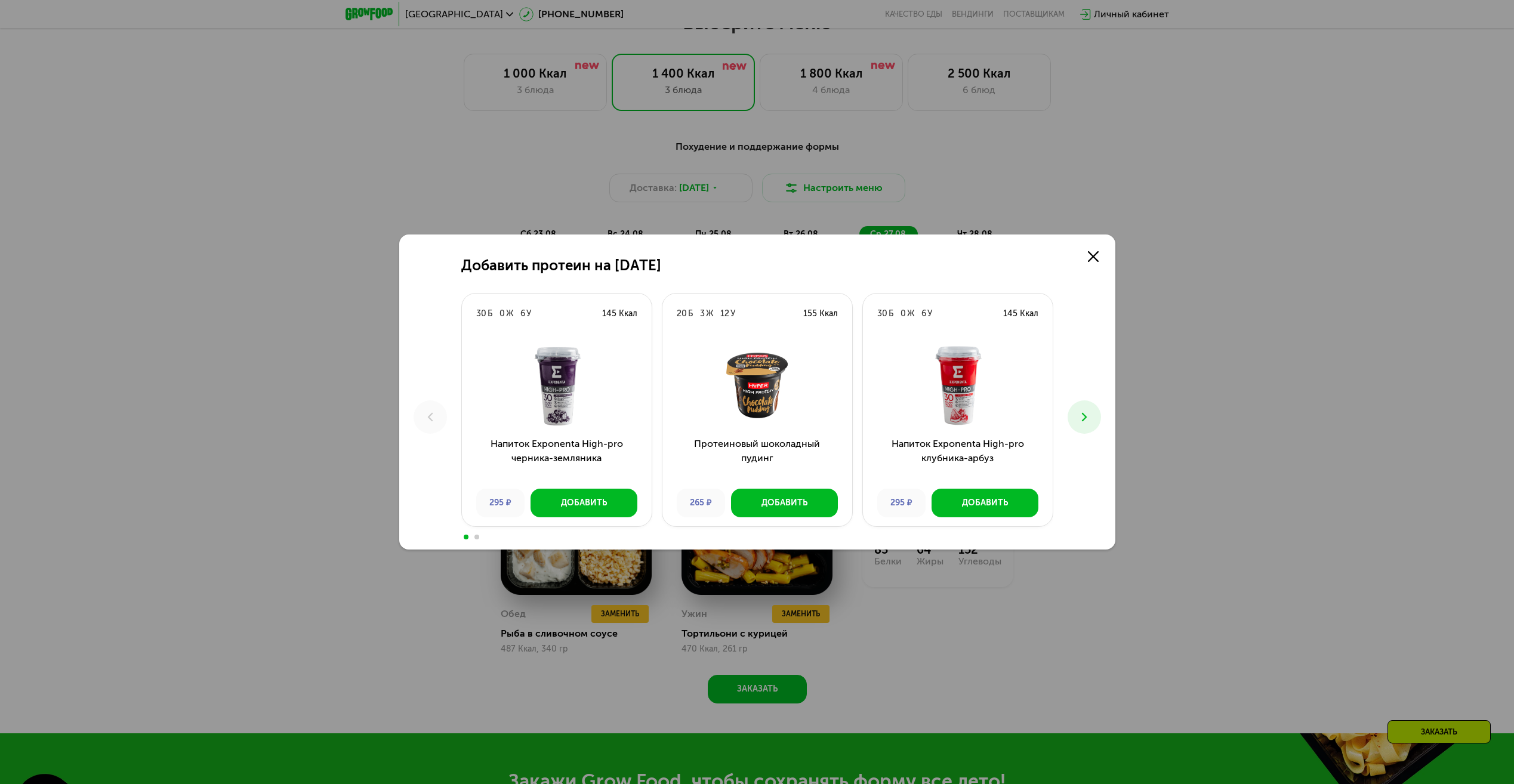
click at [1087, 415] on icon at bounding box center [1085, 417] width 14 height 14
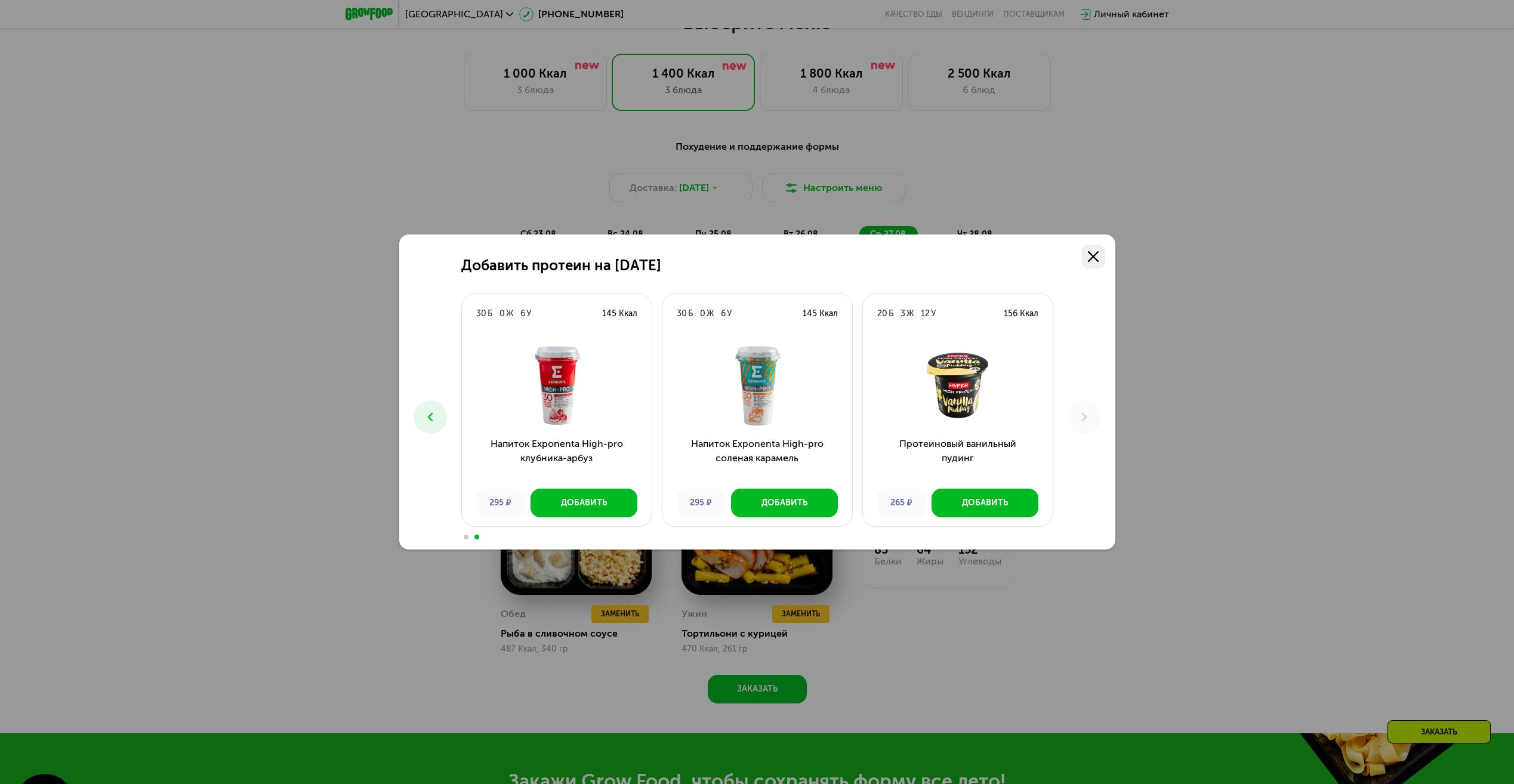
click at [1091, 256] on icon at bounding box center [1093, 256] width 10 height 10
